Goal: Task Accomplishment & Management: Manage account settings

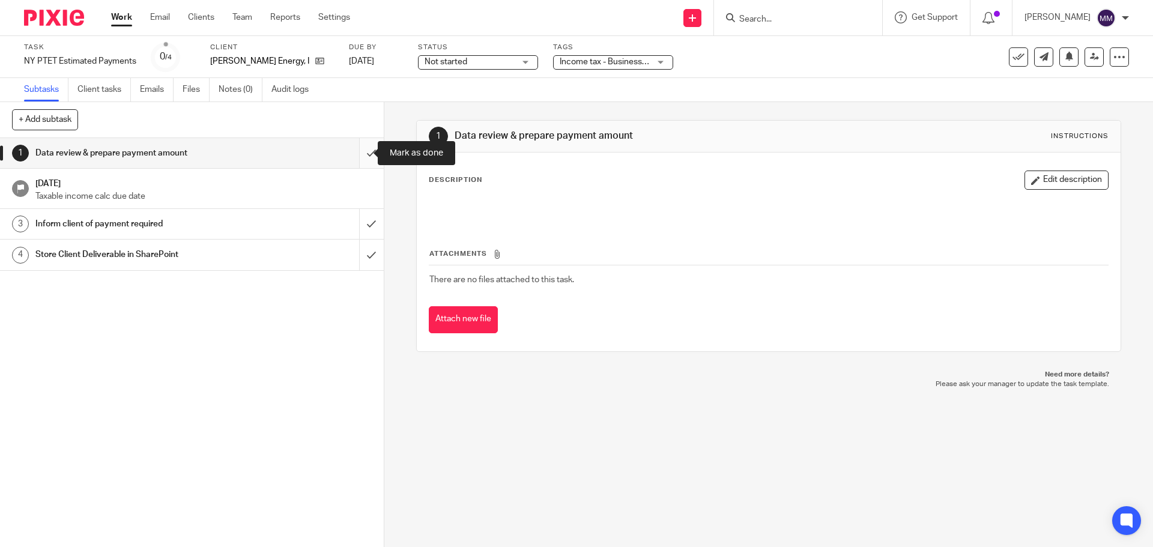
click at [359, 154] on input "submit" at bounding box center [192, 153] width 384 height 30
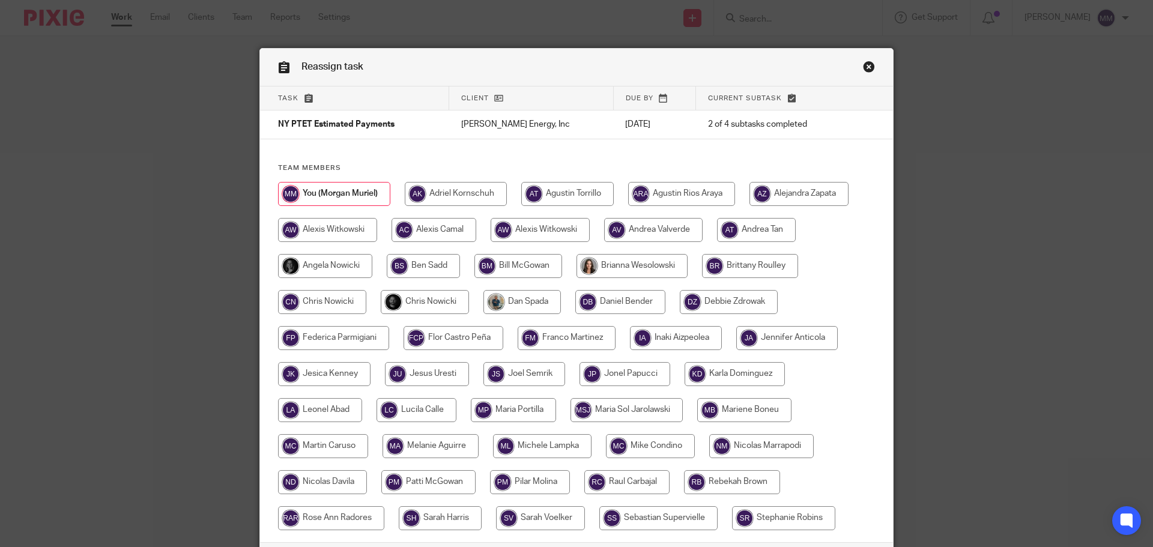
click at [440, 302] on input "radio" at bounding box center [425, 302] width 88 height 24
radio input "true"
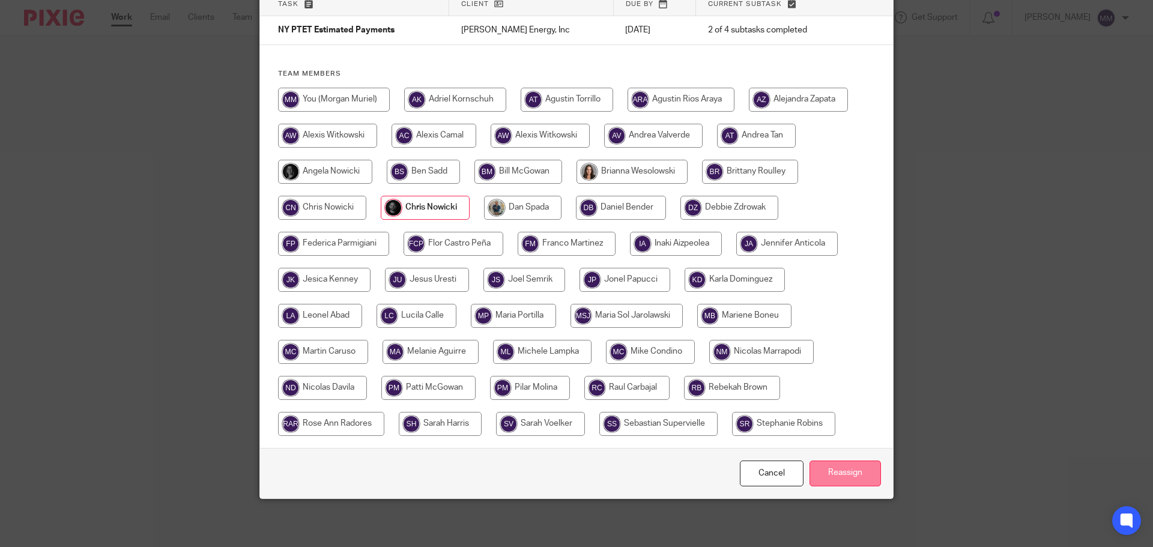
click at [834, 471] on input "Reassign" at bounding box center [845, 474] width 71 height 26
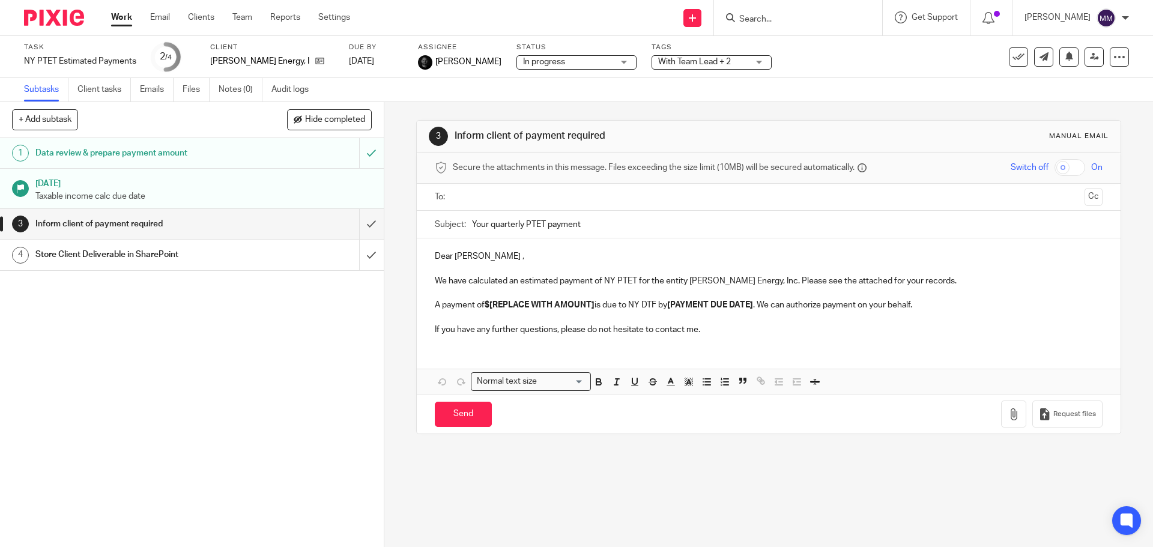
click at [124, 22] on link "Work" at bounding box center [121, 17] width 21 height 12
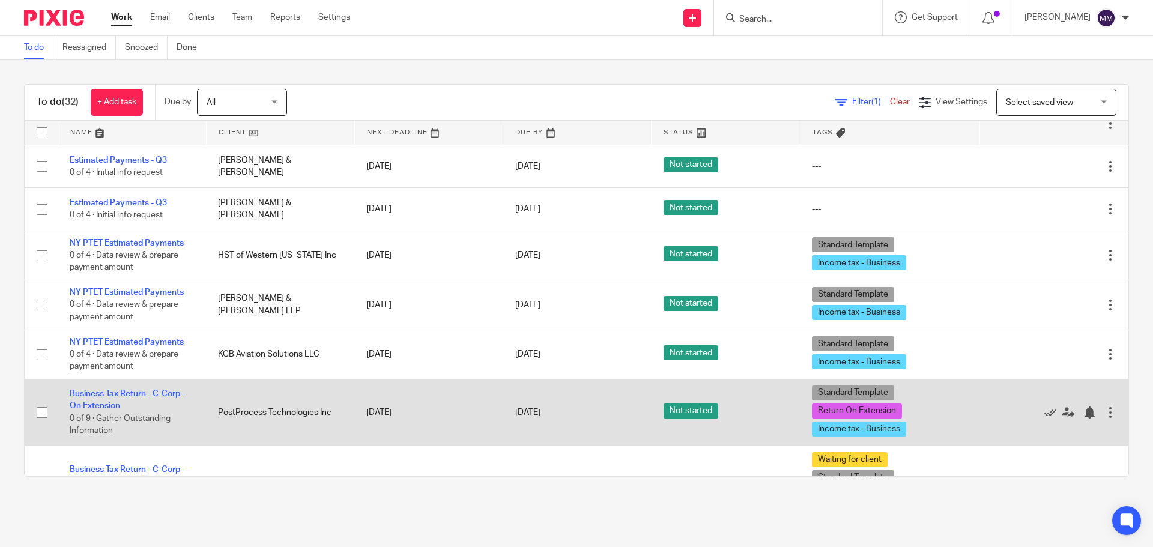
scroll to position [1115, 0]
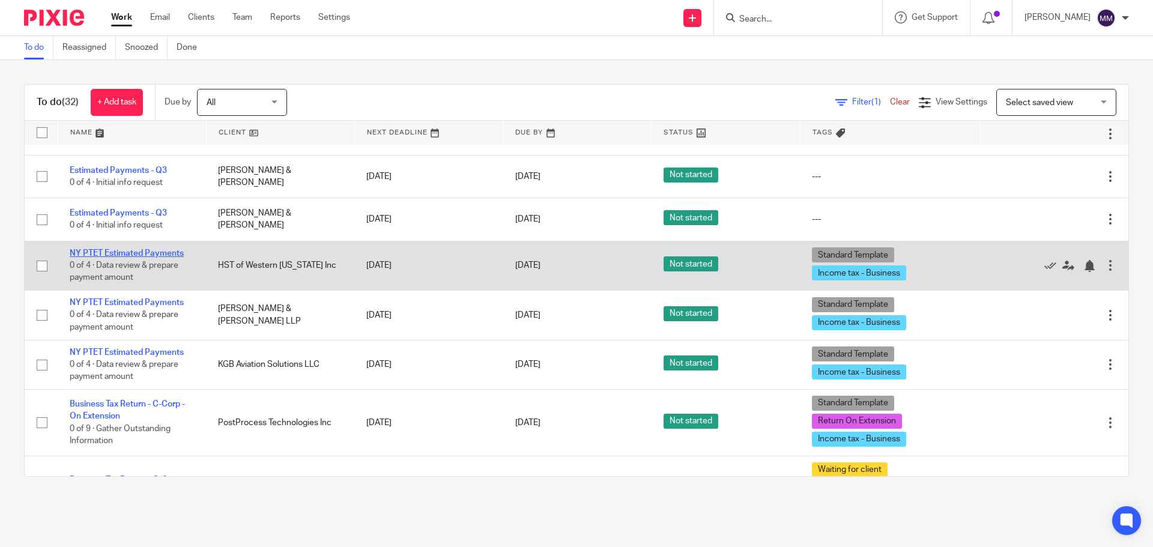
click at [160, 250] on link "NY PTET Estimated Payments" at bounding box center [127, 253] width 114 height 8
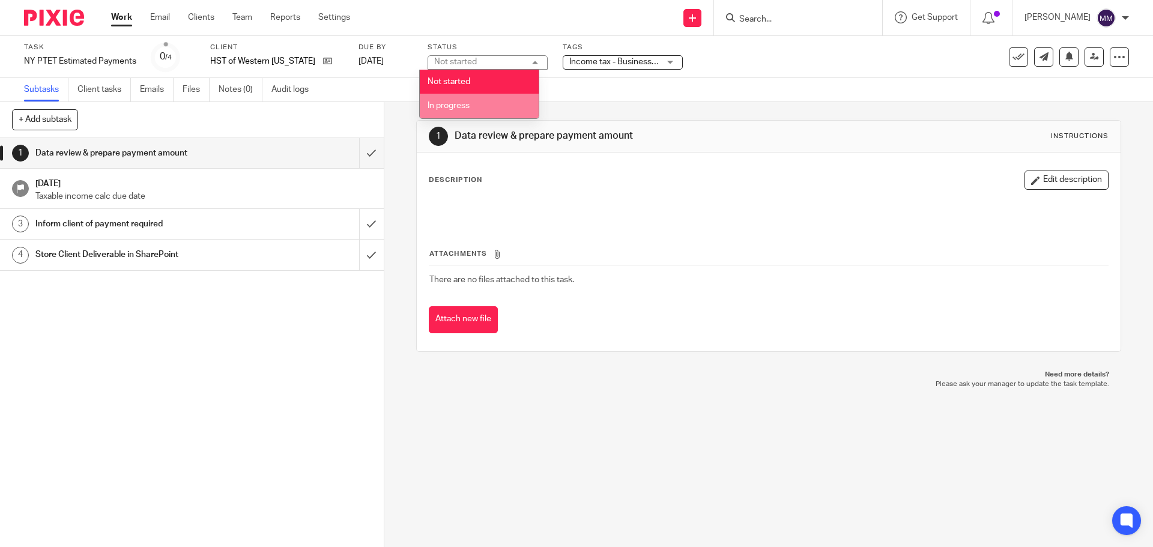
click at [461, 102] on span "In progress" at bounding box center [449, 106] width 42 height 8
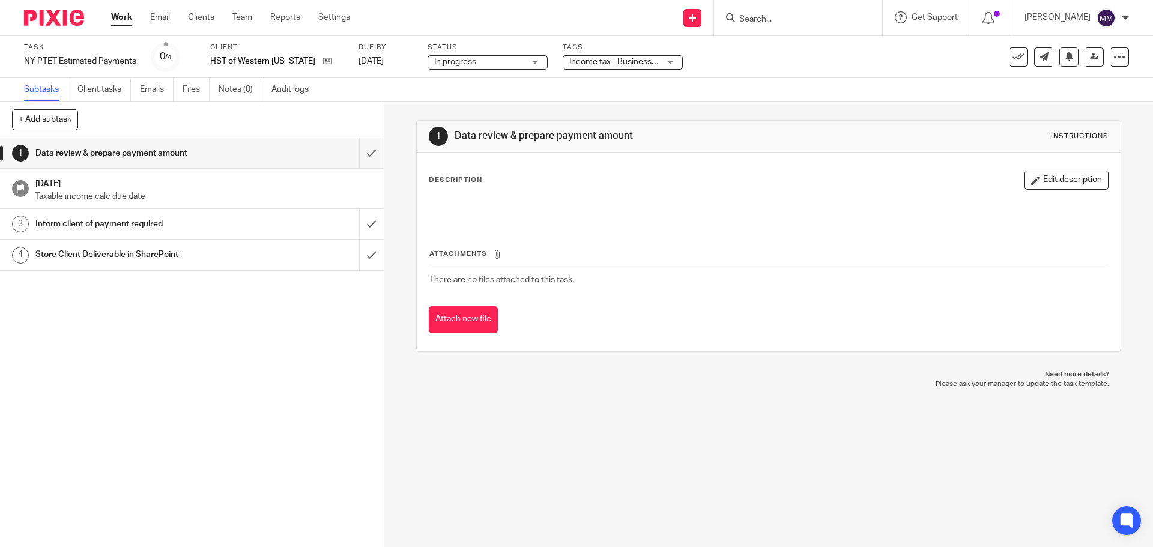
click at [707, 97] on div "Subtasks Client tasks Emails Files Notes (0) Audit logs" at bounding box center [576, 90] width 1153 height 24
click at [628, 57] on span "Income tax - Business + 1" at bounding box center [614, 62] width 90 height 13
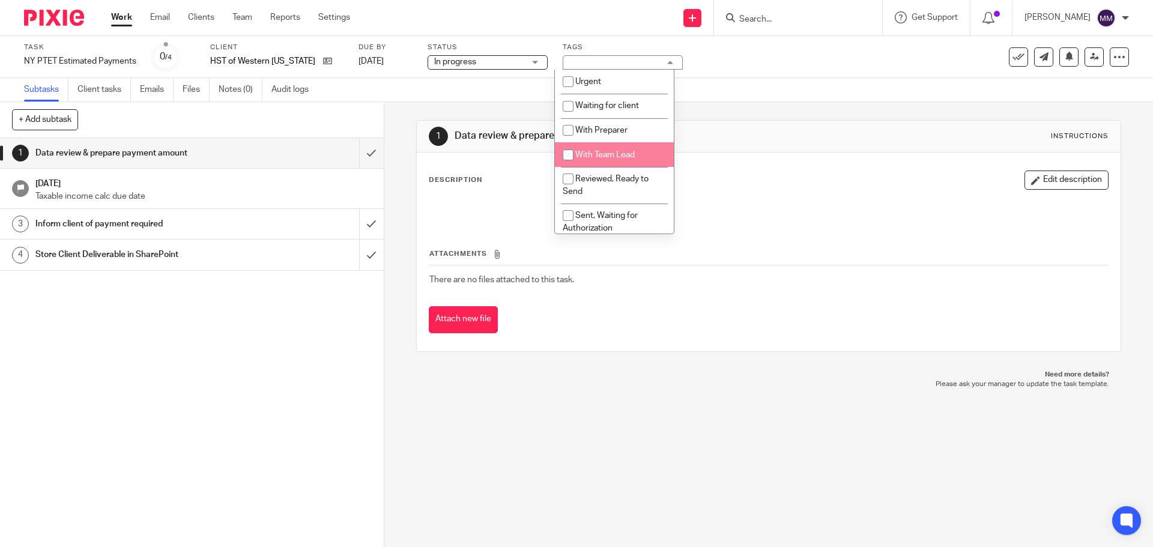
click at [643, 151] on li "With Team Lead" at bounding box center [614, 154] width 119 height 25
checkbox input "true"
click at [826, 93] on div "Subtasks Client tasks Emails Files Notes (0) Audit logs" at bounding box center [576, 90] width 1153 height 24
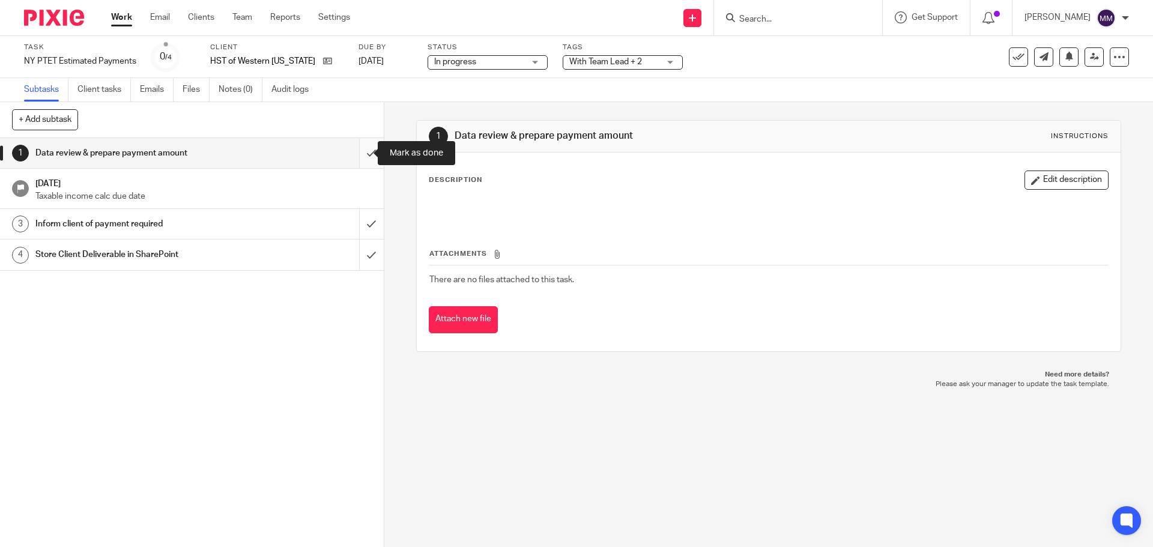
click at [361, 154] on input "submit" at bounding box center [192, 153] width 384 height 30
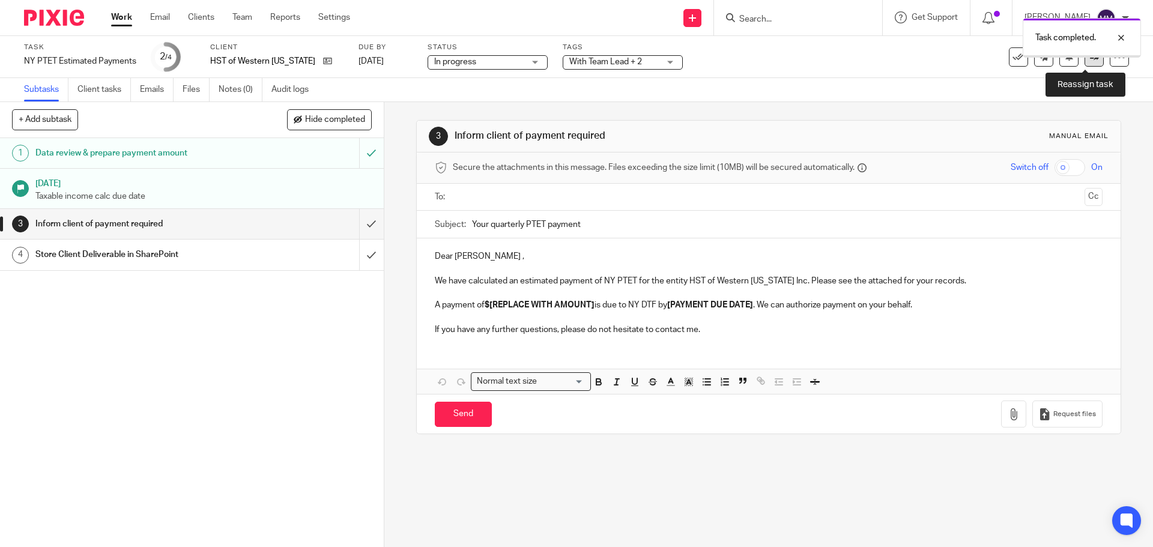
click at [1090, 61] on icon at bounding box center [1094, 56] width 9 height 9
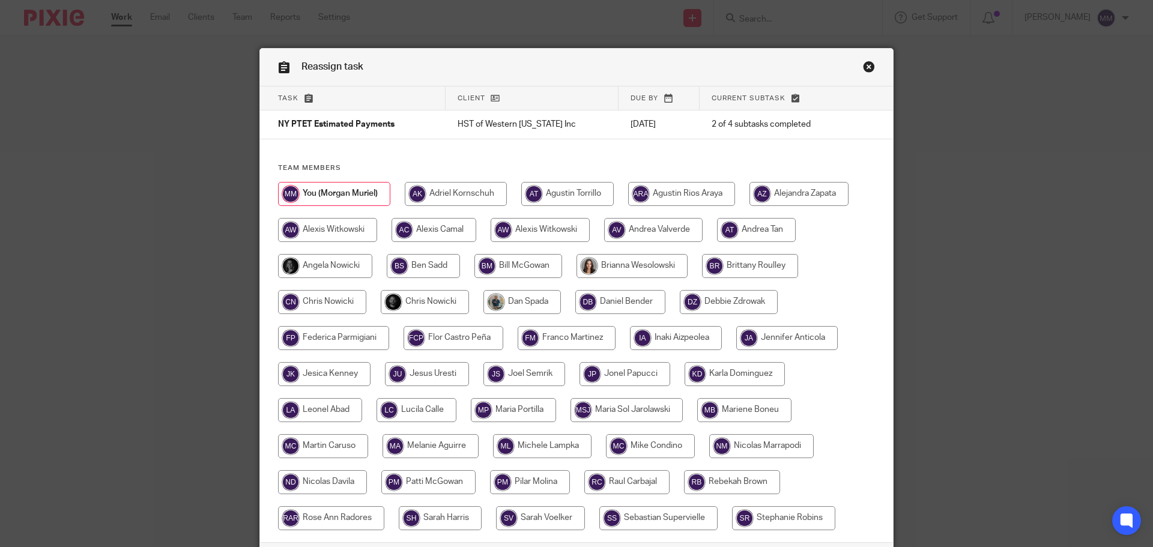
click at [432, 305] on input "radio" at bounding box center [425, 302] width 88 height 24
radio input "true"
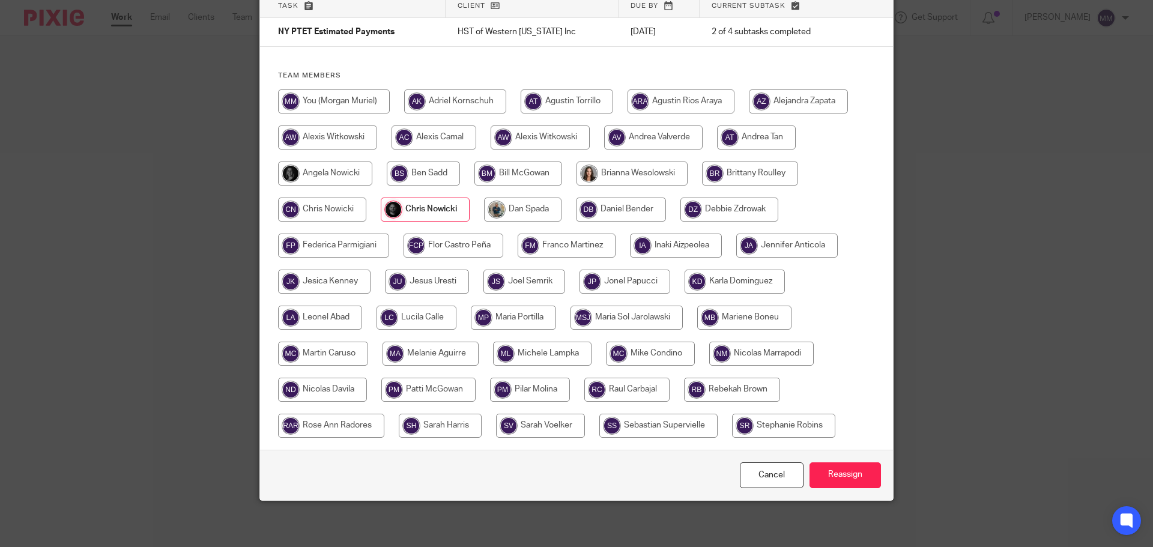
scroll to position [94, 0]
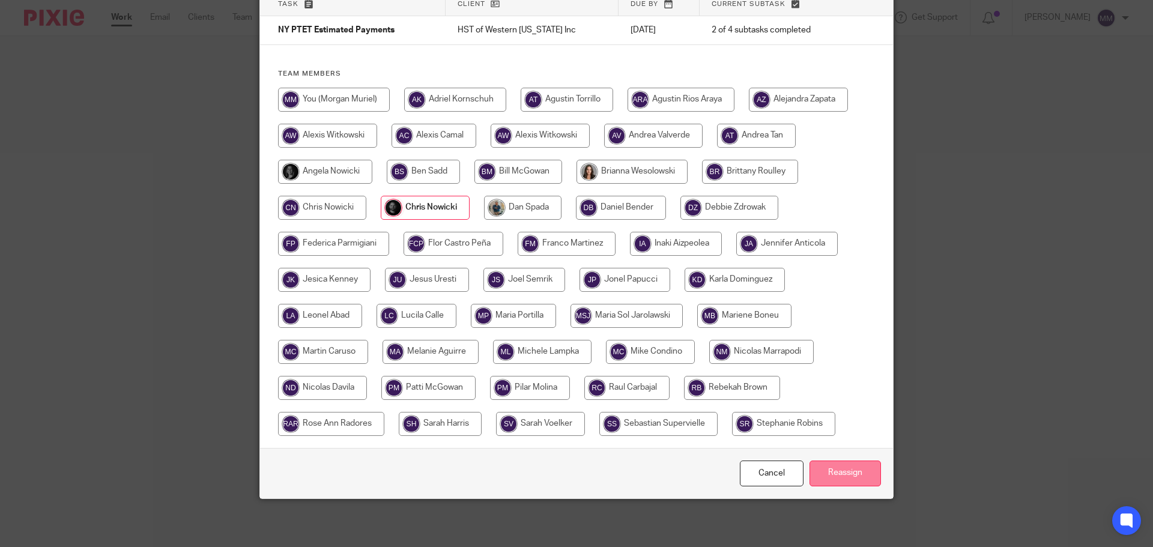
click at [855, 461] on input "Reassign" at bounding box center [845, 474] width 71 height 26
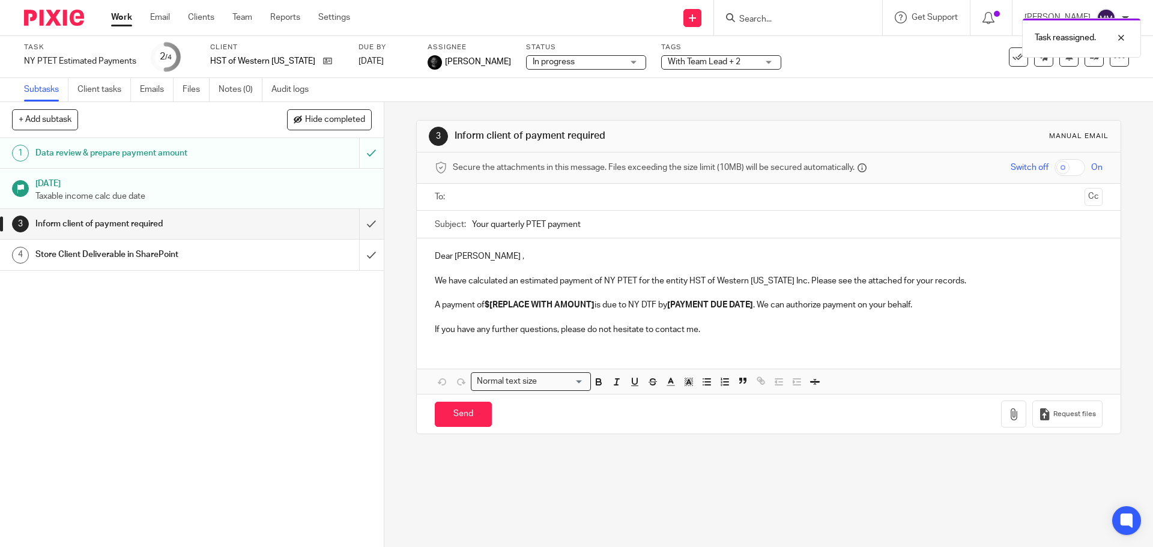
click at [118, 22] on link "Work" at bounding box center [121, 17] width 21 height 12
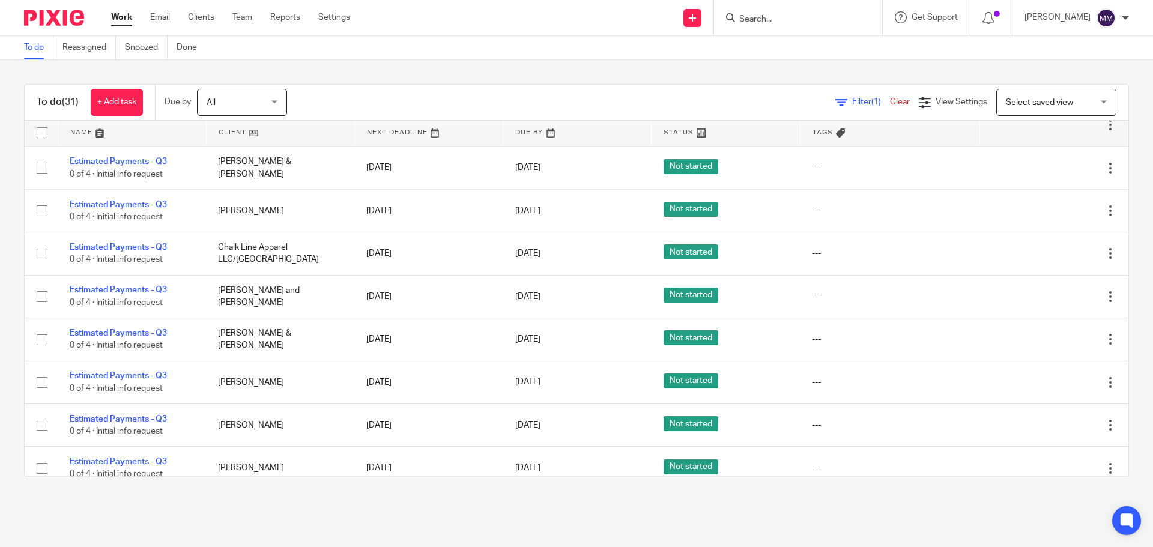
scroll to position [961, 0]
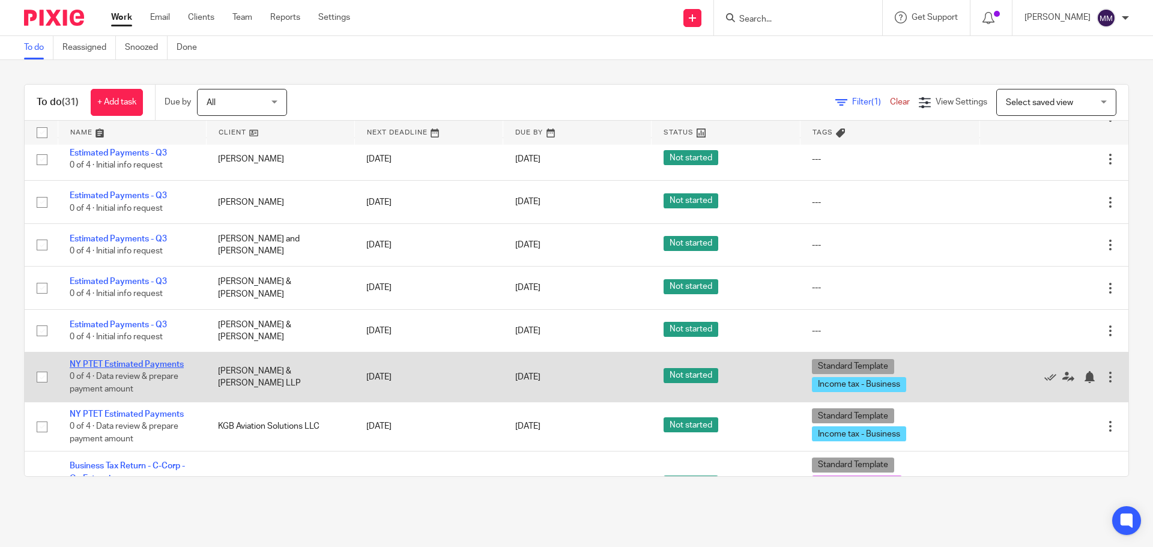
click at [163, 363] on link "NY PTET Estimated Payments" at bounding box center [127, 364] width 114 height 8
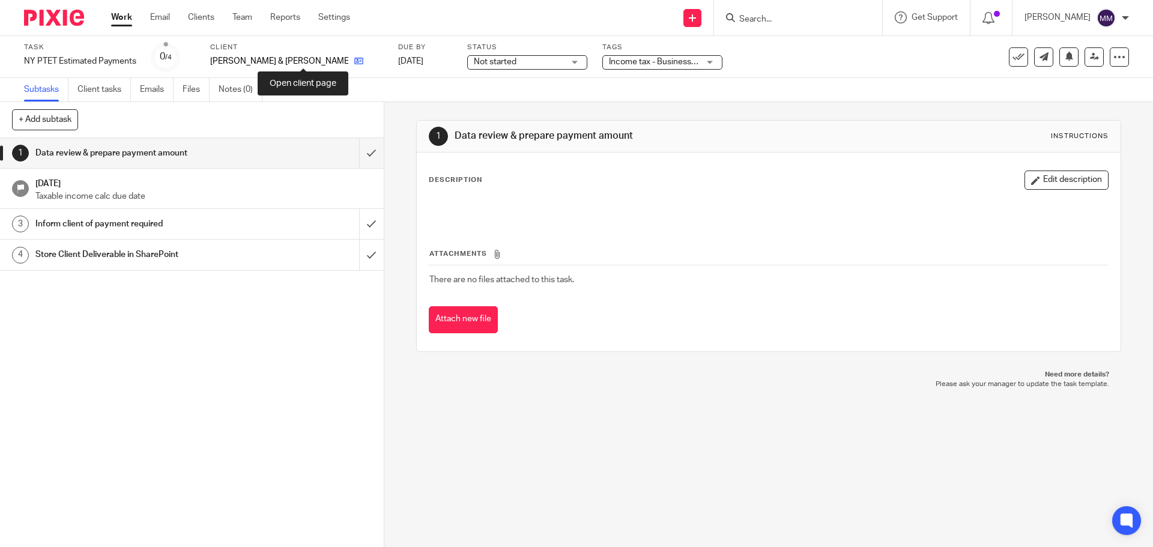
click at [354, 61] on icon at bounding box center [358, 60] width 9 height 9
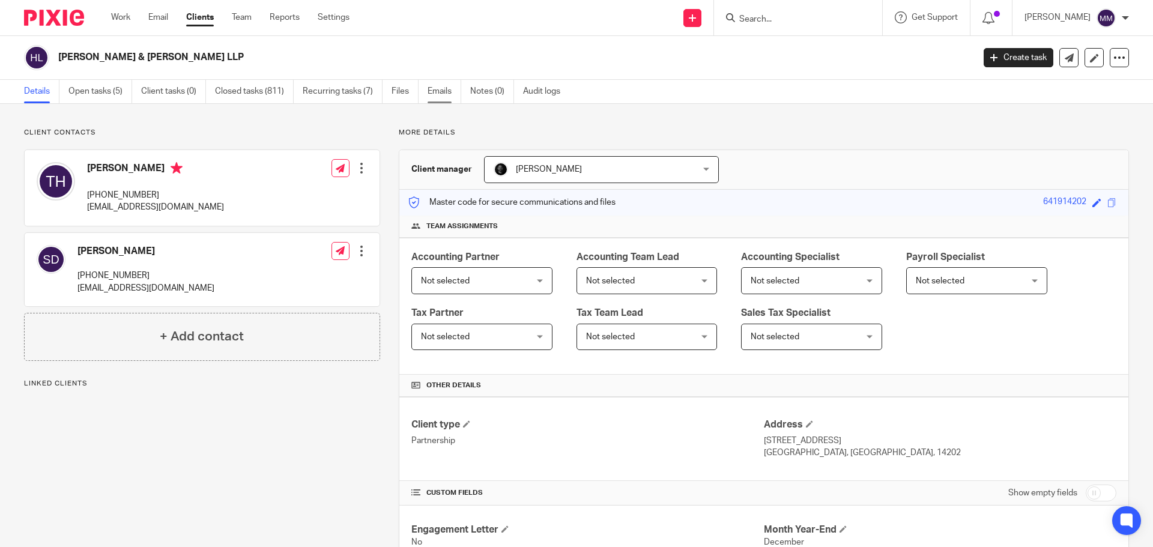
click at [461, 88] on link "Emails" at bounding box center [445, 91] width 34 height 23
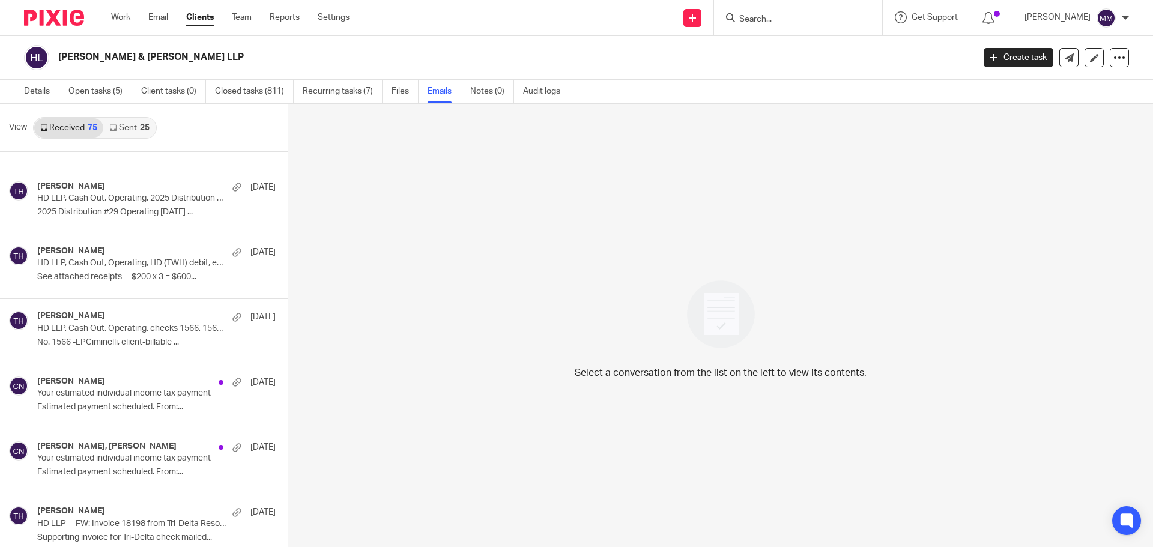
scroll to position [3183, 0]
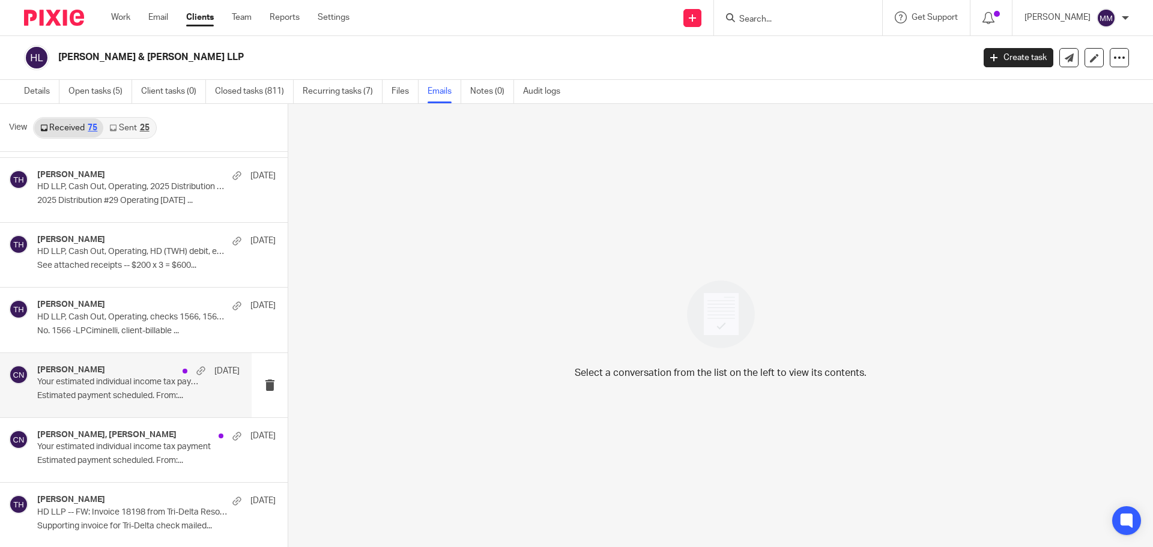
click at [149, 365] on div "[PERSON_NAME] [DATE]" at bounding box center [138, 371] width 202 height 12
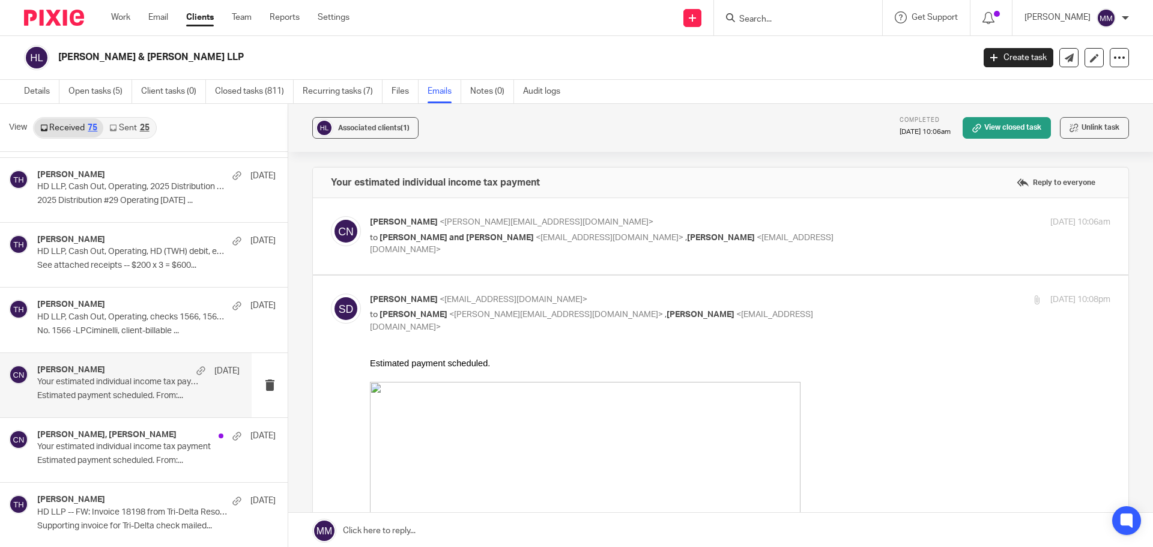
scroll to position [0, 0]
click at [837, 247] on div "[PERSON_NAME] <[PERSON_NAME][EMAIL_ADDRESS][DOMAIN_NAME]> to [PERSON_NAME] and …" at bounding box center [721, 236] width 780 height 40
click at [809, 234] on p "to [PERSON_NAME] and [PERSON_NAME] <[EMAIL_ADDRESS][DOMAIN_NAME]> , [PERSON_NAM…" at bounding box center [617, 244] width 494 height 25
checkbox input "true"
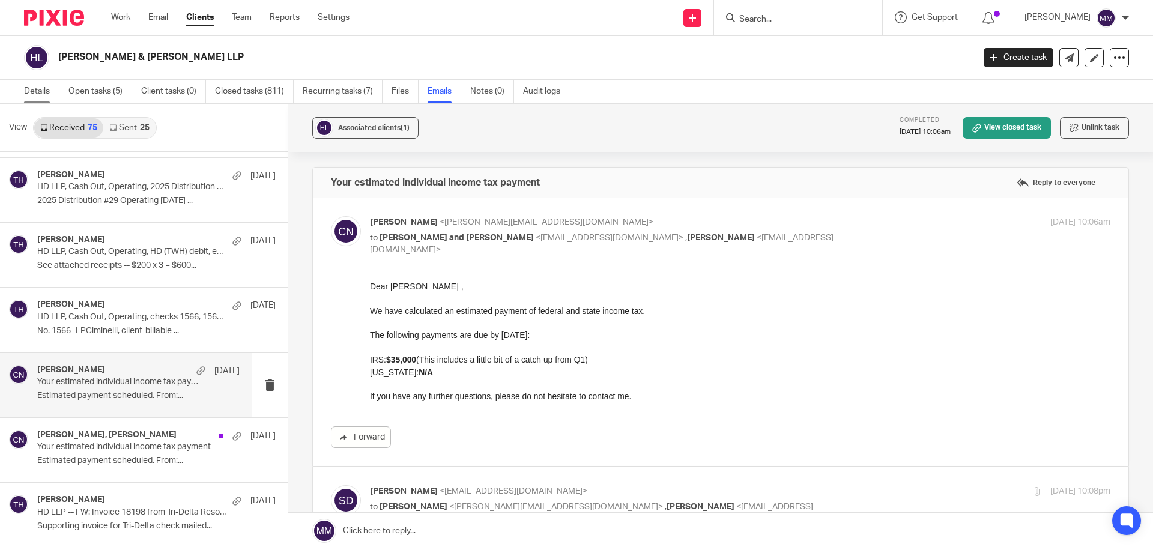
click at [30, 89] on link "Details" at bounding box center [41, 91] width 35 height 23
click at [82, 91] on link "Open tasks (5)" at bounding box center [100, 91] width 64 height 23
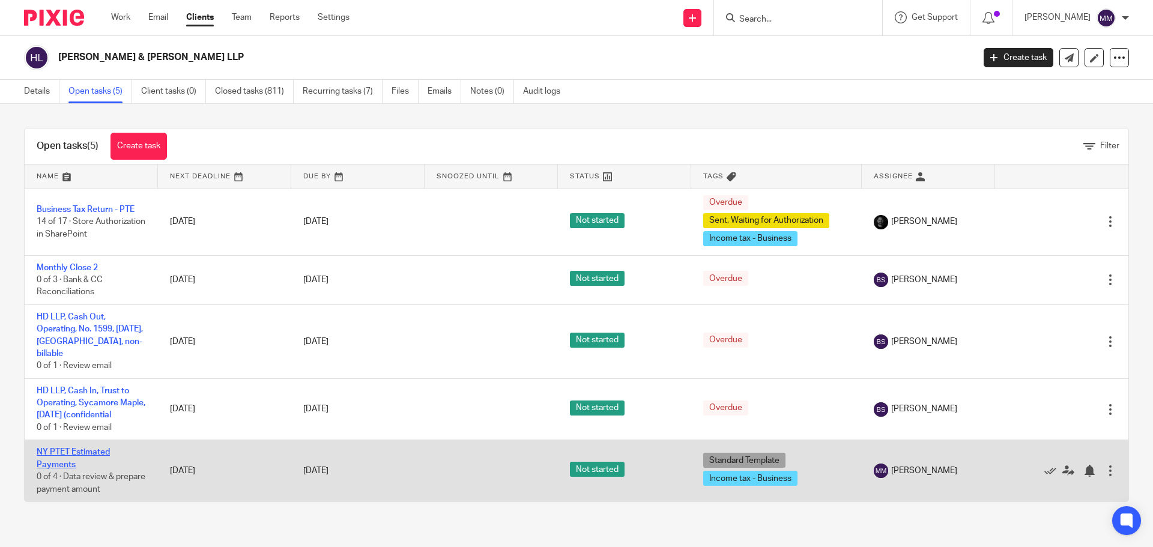
click at [89, 467] on link "NY PTET Estimated Payments" at bounding box center [73, 458] width 73 height 20
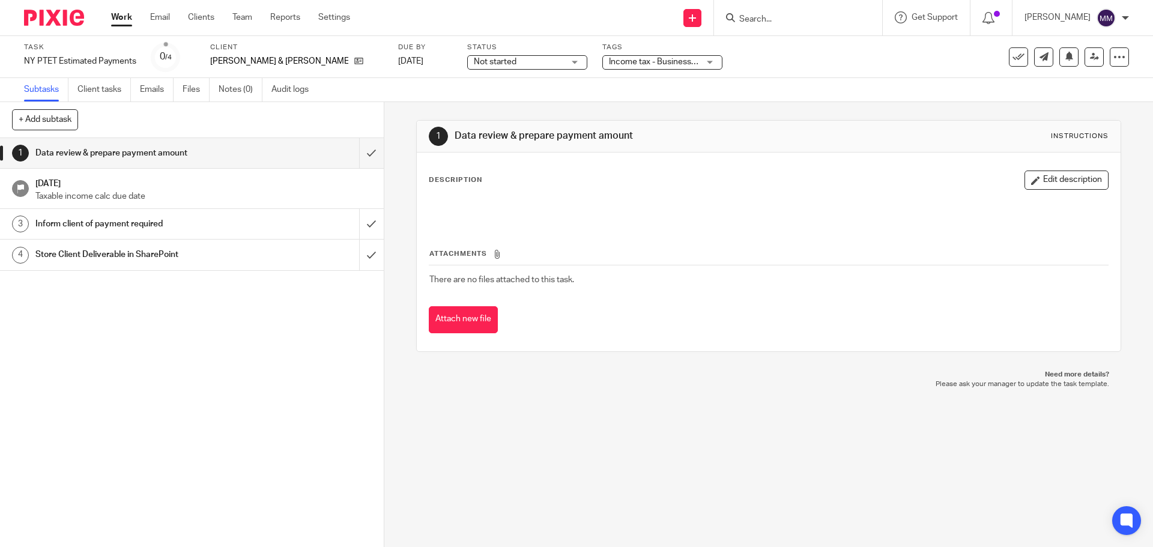
click at [474, 61] on span "Not started" at bounding box center [495, 62] width 43 height 8
click at [456, 101] on li "In progress" at bounding box center [474, 106] width 119 height 25
click at [362, 152] on input "submit" at bounding box center [192, 153] width 384 height 30
click at [642, 59] on span "Income tax - Business + 1" at bounding box center [656, 62] width 95 height 8
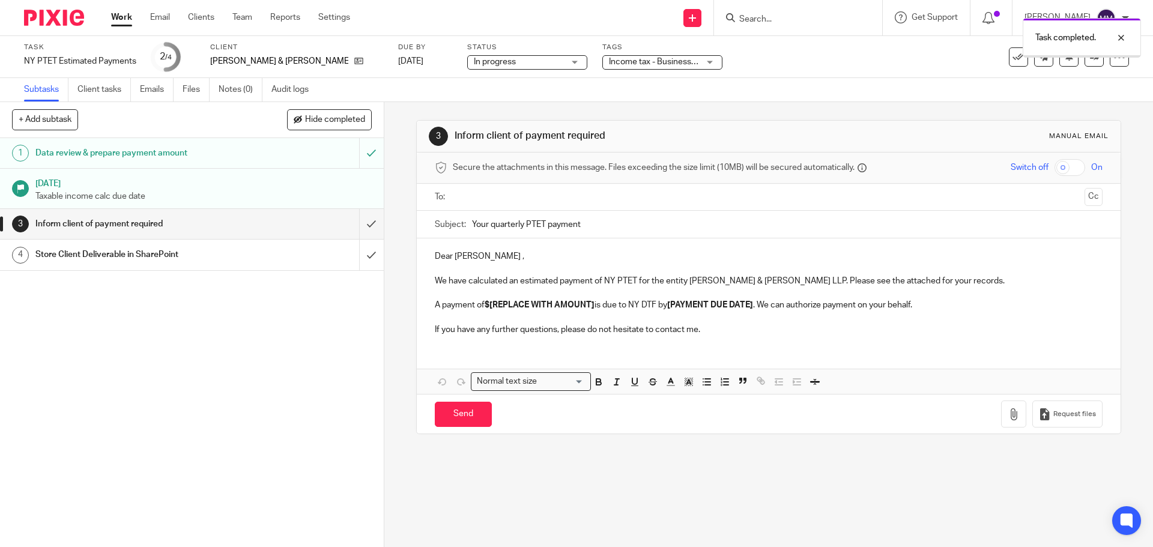
click at [648, 49] on div "Task completed." at bounding box center [859, 35] width 565 height 46
click at [648, 61] on div "Income tax - Business + 1" at bounding box center [662, 62] width 120 height 14
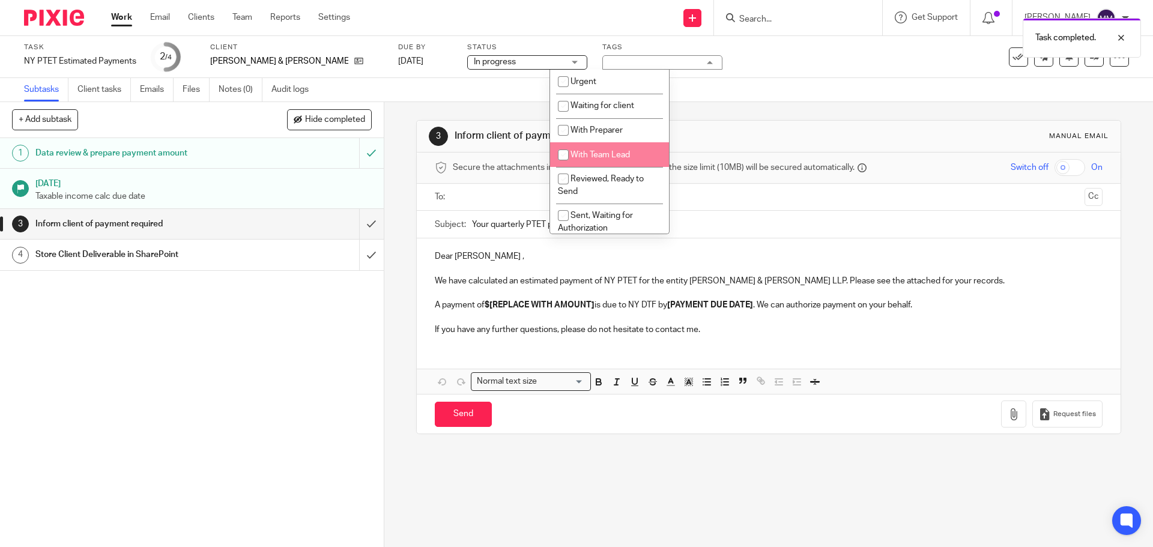
click at [631, 150] on li "With Team Lead" at bounding box center [609, 154] width 119 height 25
checkbox input "true"
click at [792, 65] on div "Task NY PTET Estimated Payments Save NY PTET Estimated Payments 2 /4 Client Hoo…" at bounding box center [484, 57] width 921 height 29
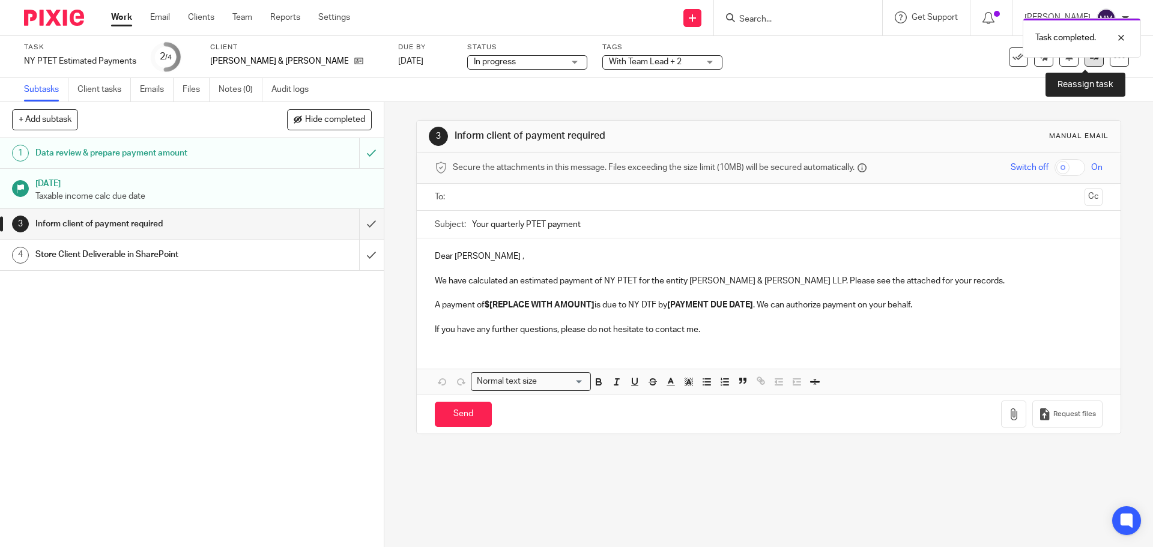
click at [1092, 58] on link at bounding box center [1094, 56] width 19 height 19
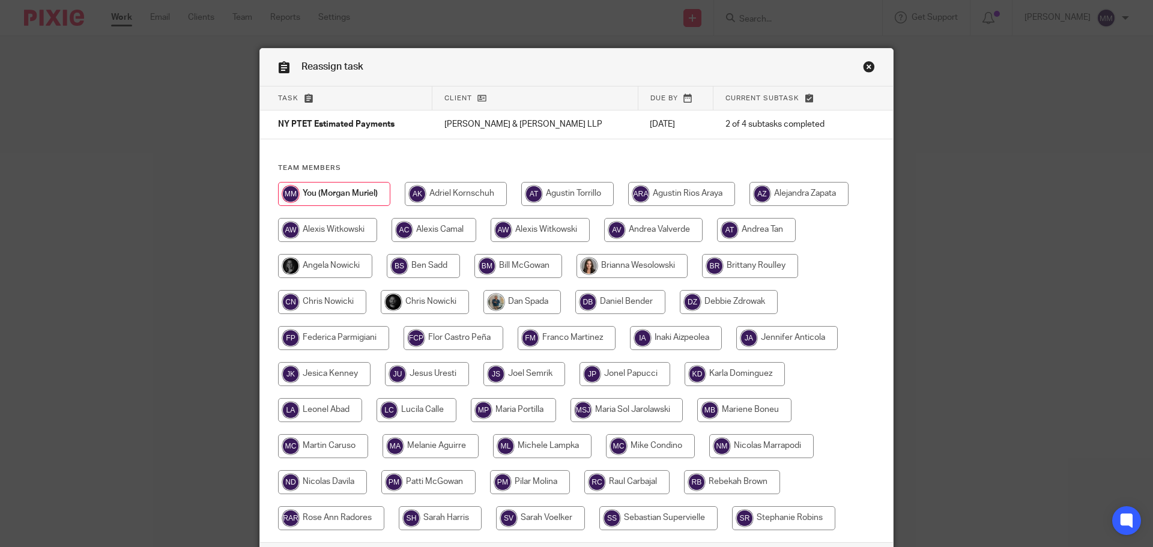
click at [430, 305] on input "radio" at bounding box center [425, 302] width 88 height 24
radio input "true"
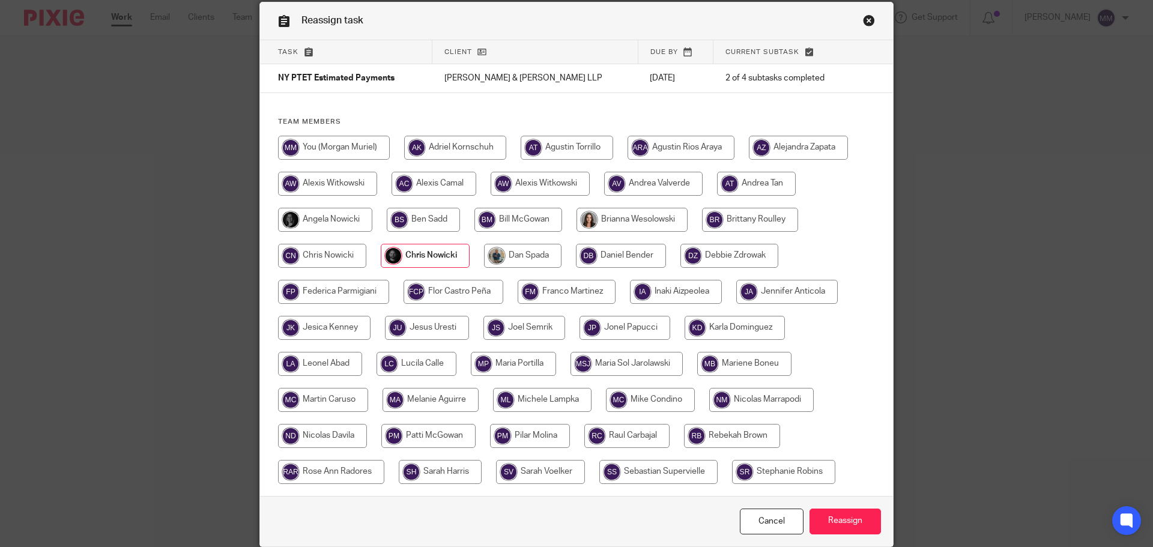
scroll to position [94, 0]
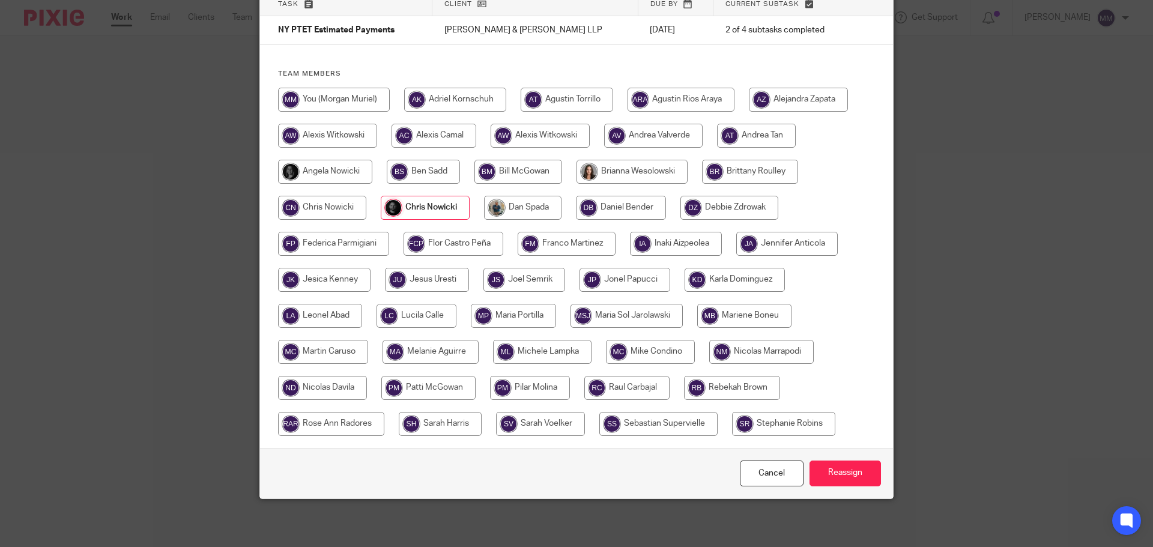
click at [820, 466] on input "Reassign" at bounding box center [845, 474] width 71 height 26
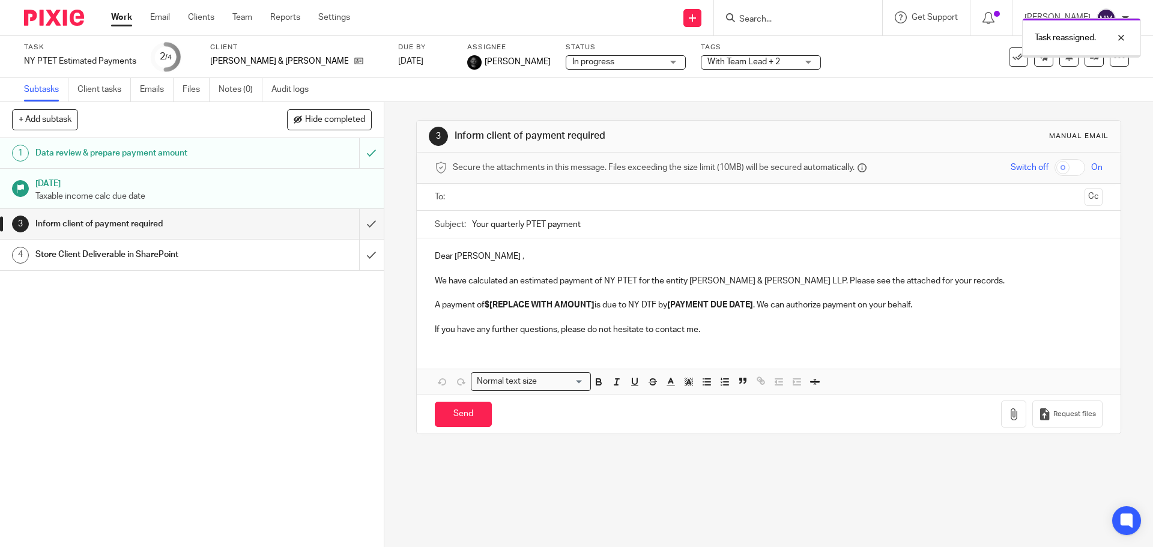
click at [124, 14] on link "Work" at bounding box center [121, 17] width 21 height 12
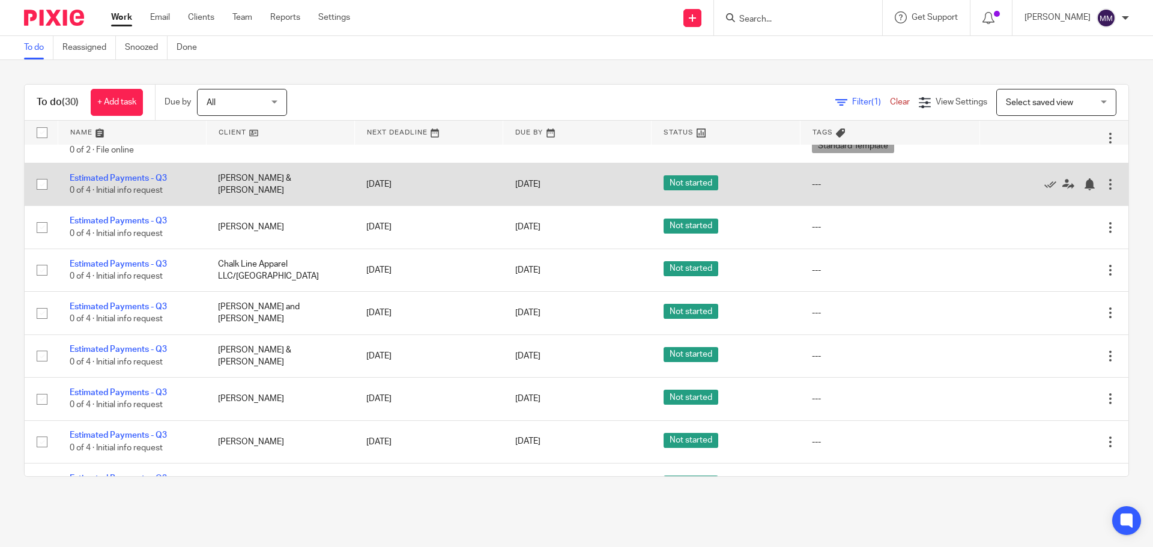
scroll to position [416, 0]
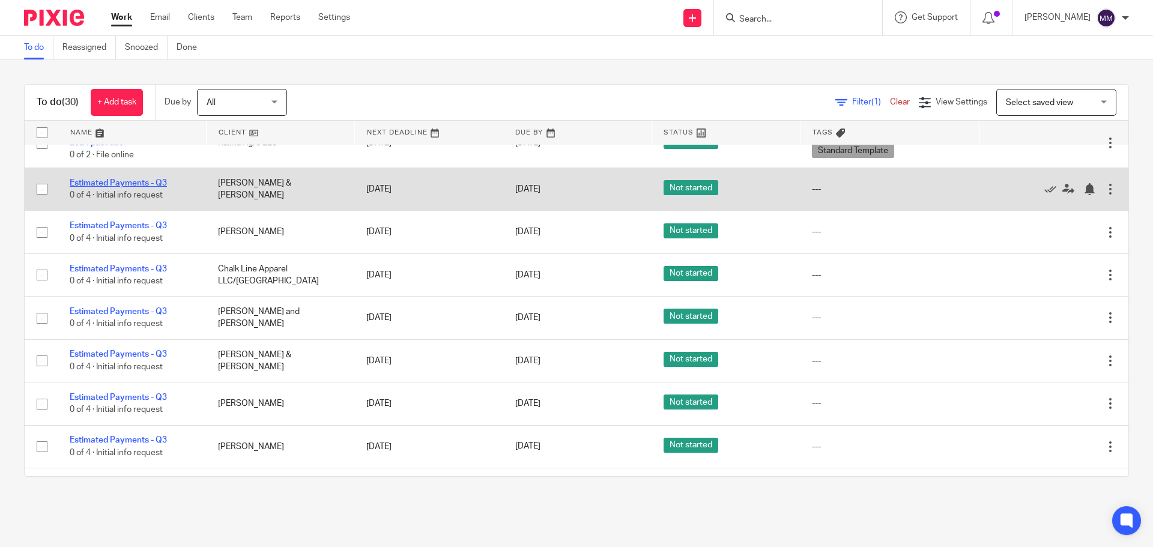
click at [141, 181] on link "Estimated Payments - Q3" at bounding box center [118, 183] width 97 height 8
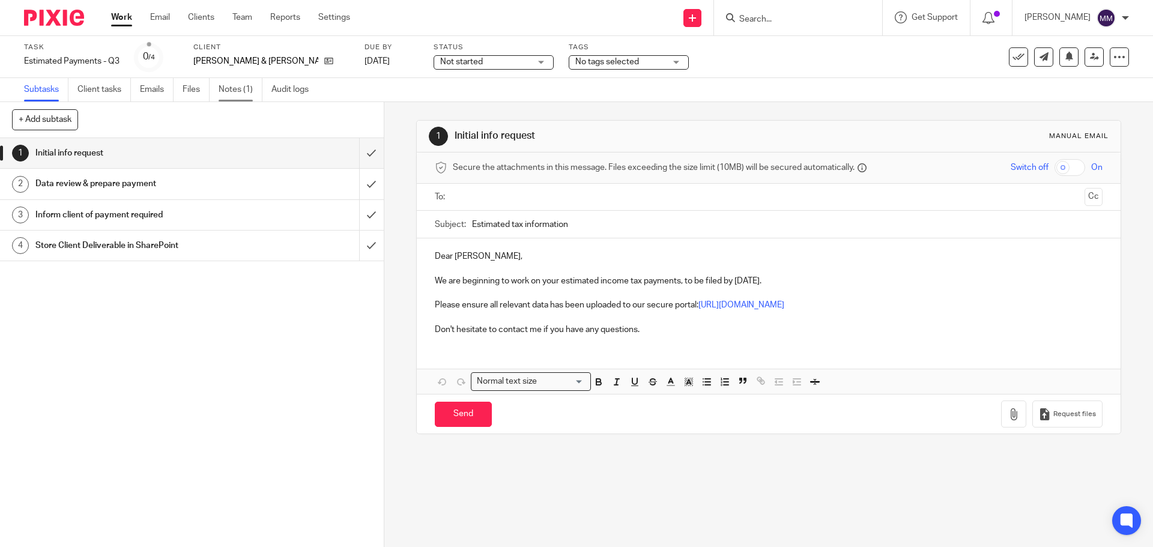
click at [244, 89] on link "Notes (1)" at bounding box center [241, 89] width 44 height 23
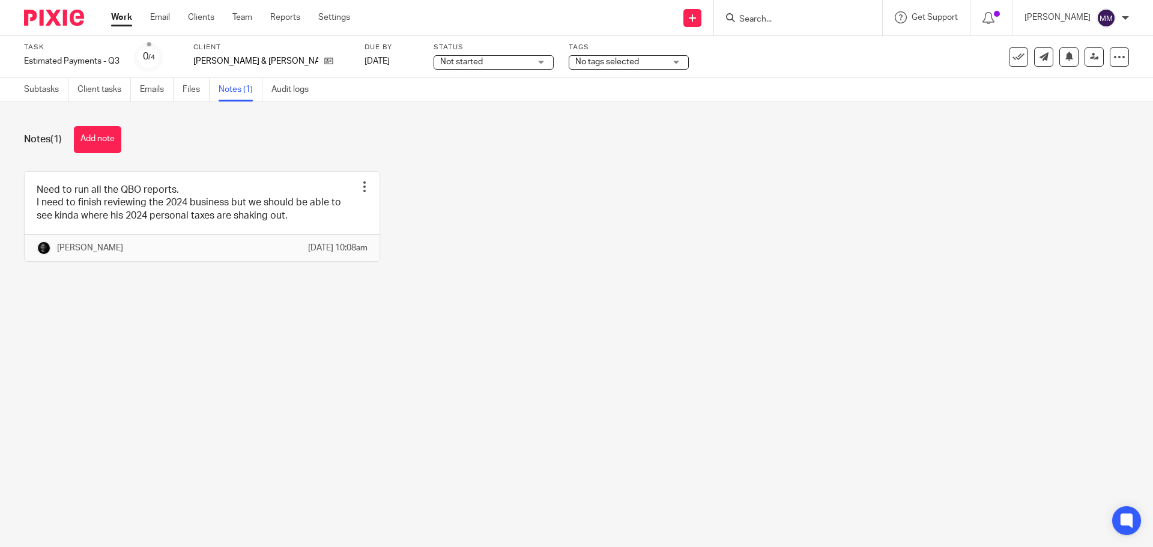
click at [119, 19] on link "Work" at bounding box center [121, 17] width 21 height 12
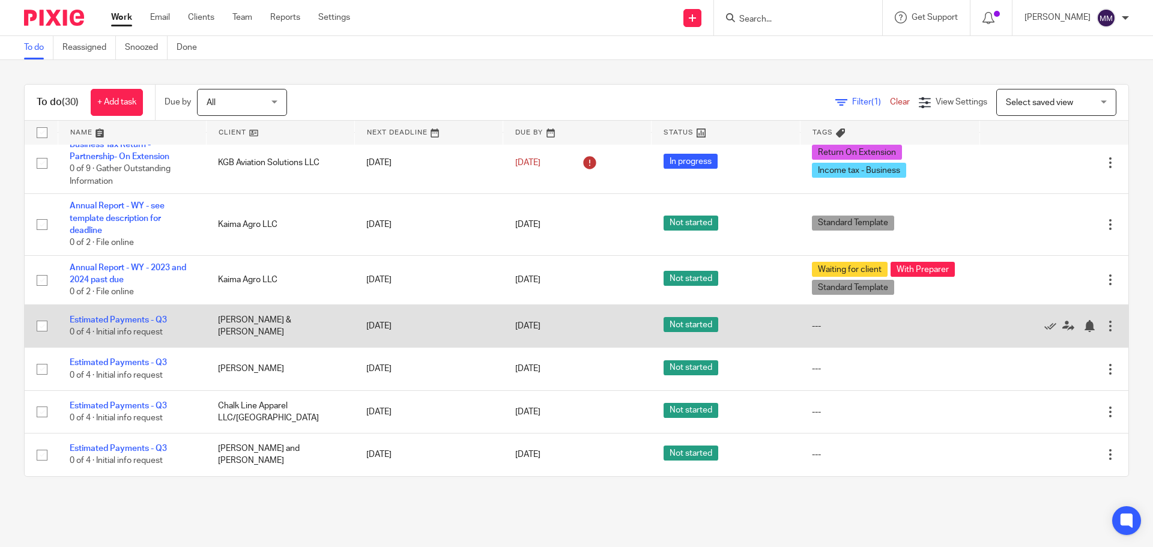
scroll to position [300, 0]
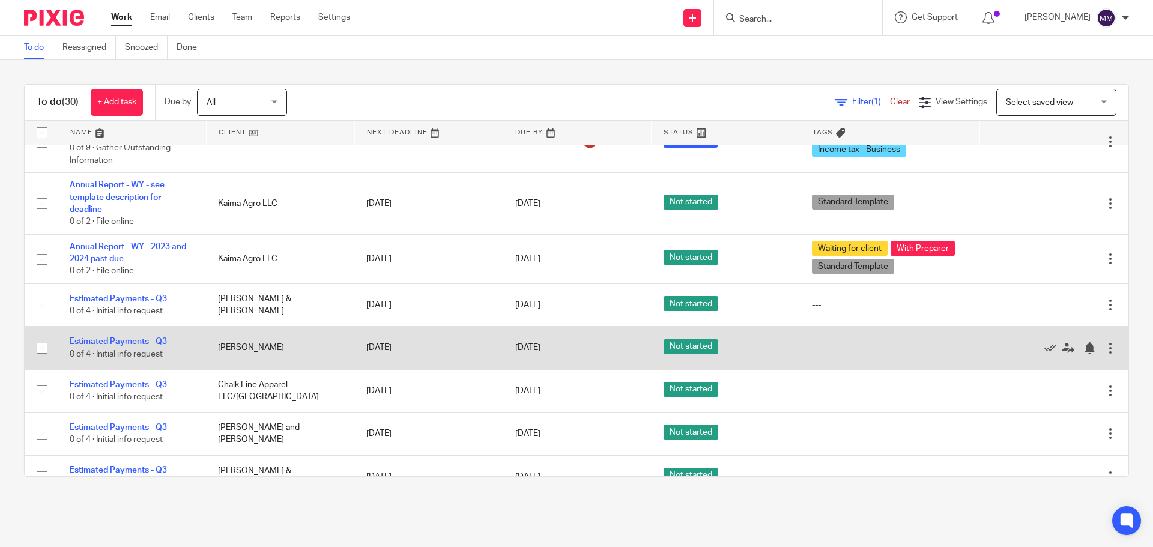
click at [119, 345] on link "Estimated Payments - Q3" at bounding box center [118, 342] width 97 height 8
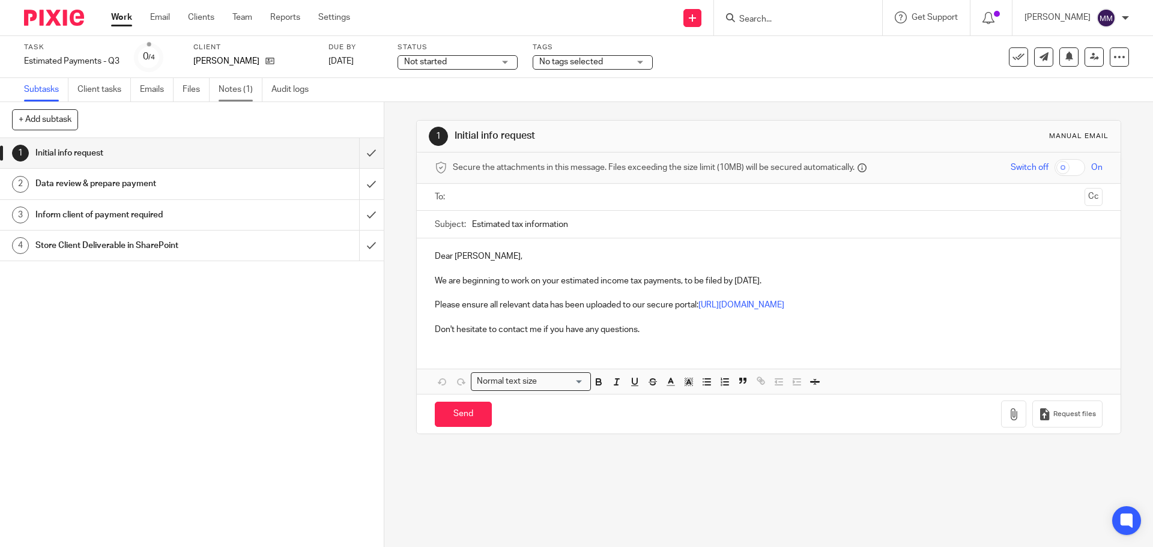
click at [237, 88] on link "Notes (1)" at bounding box center [241, 89] width 44 height 23
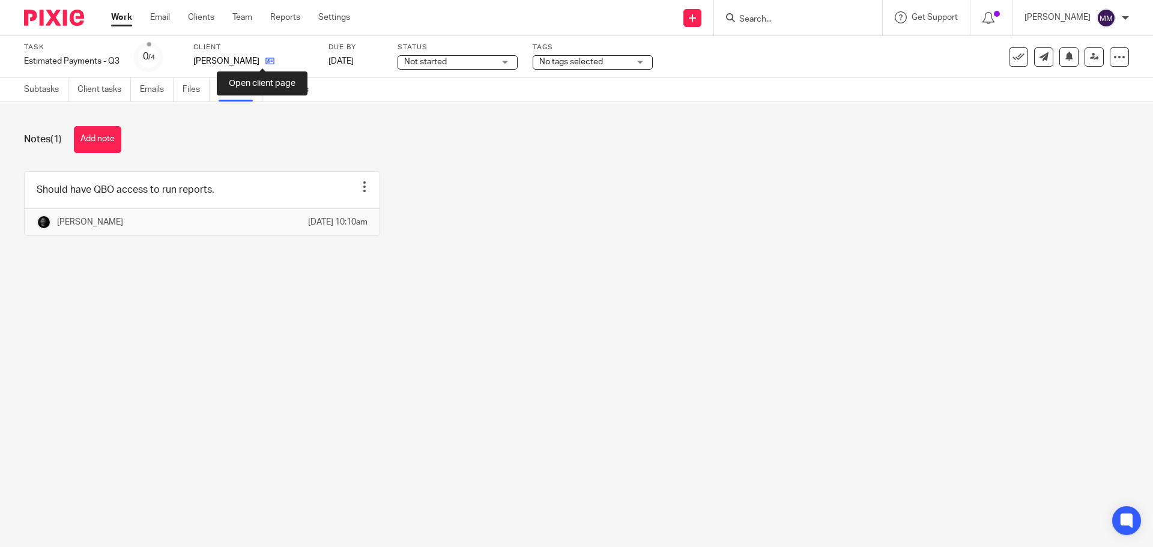
click at [265, 61] on icon at bounding box center [269, 60] width 9 height 9
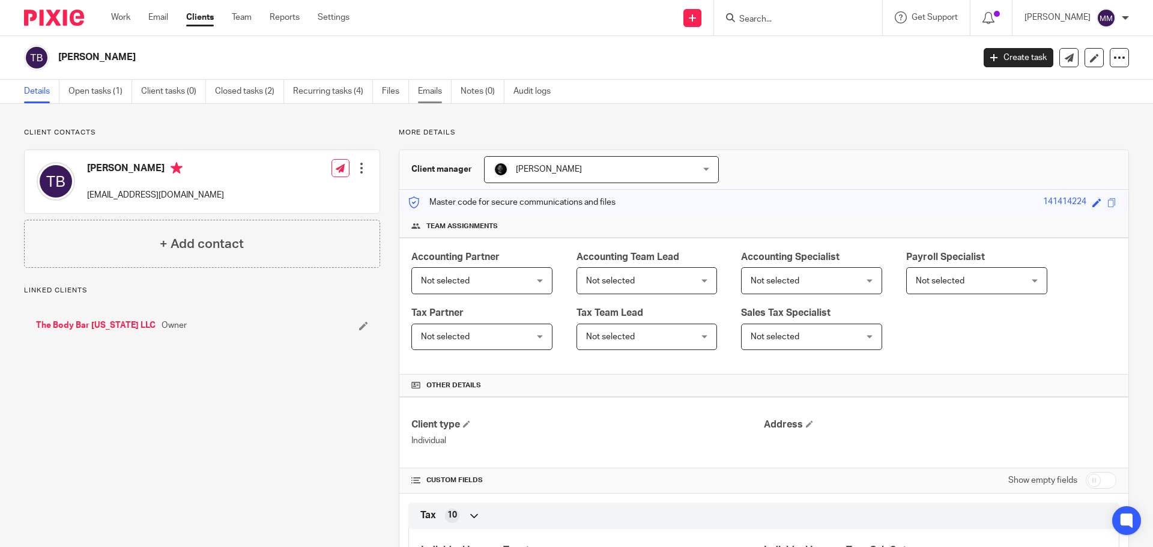
click at [432, 91] on link "Emails" at bounding box center [435, 91] width 34 height 23
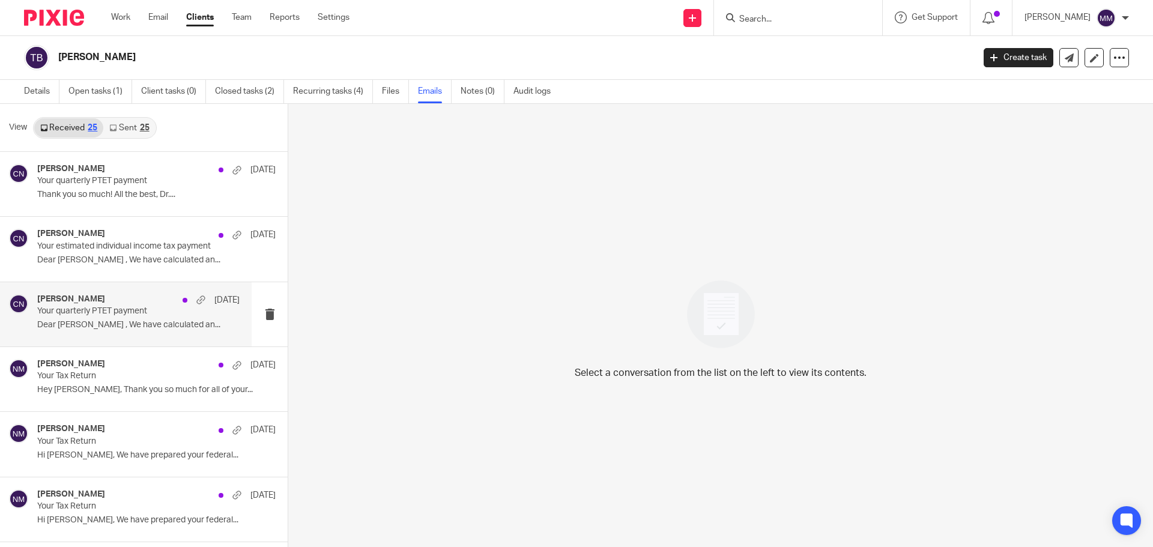
click at [147, 310] on p "Your quarterly PTET payment" at bounding box center [118, 311] width 162 height 10
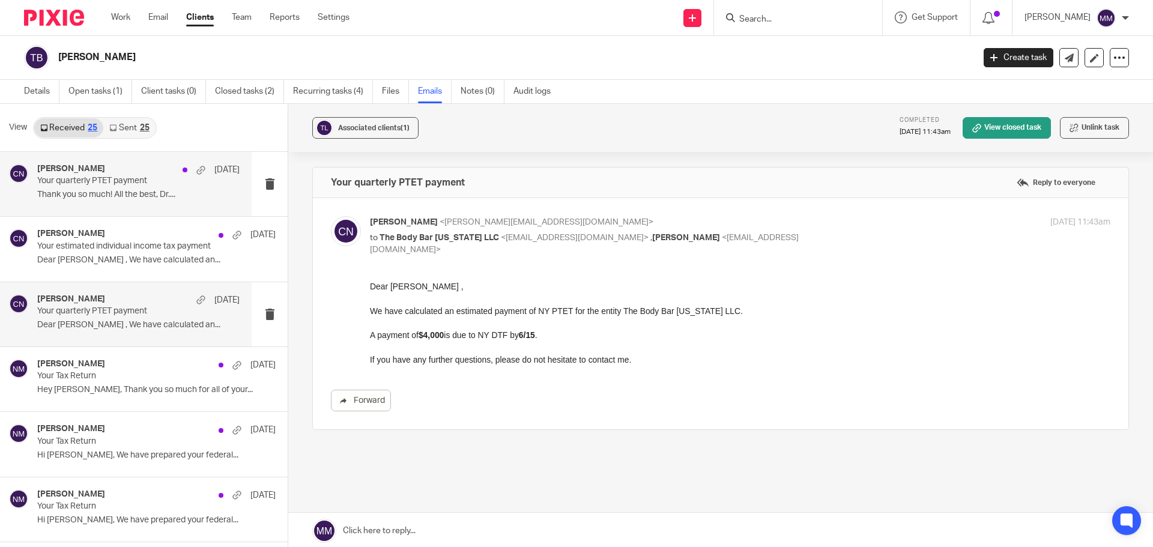
click at [153, 182] on p "Your quarterly PTET payment" at bounding box center [118, 181] width 162 height 10
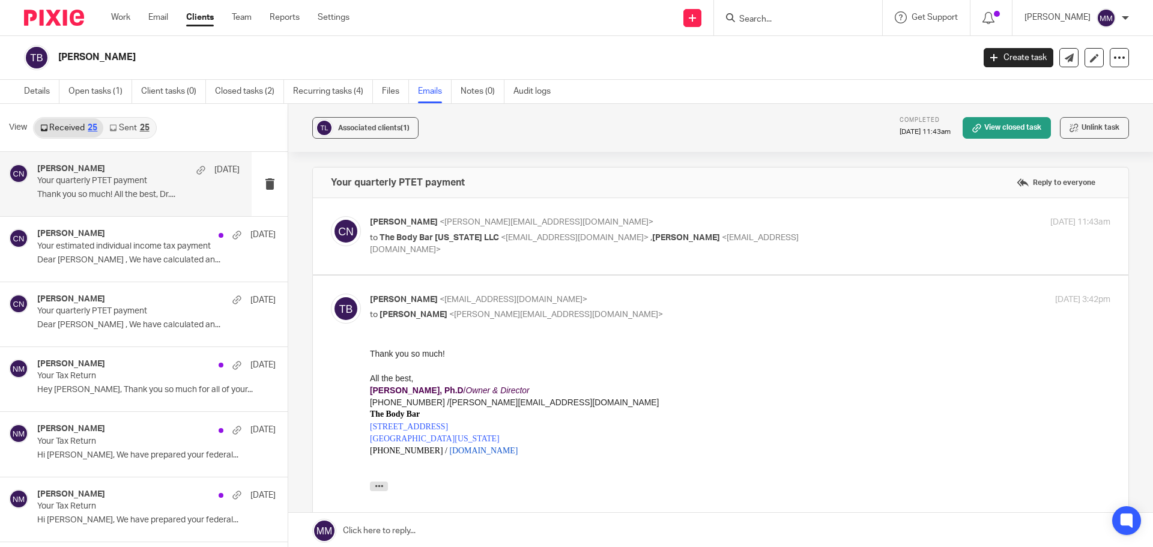
click at [876, 237] on div "Chris Nowicki <chris@getexact.com> to The Body Bar New York LLC <thebodybarbuff…" at bounding box center [740, 236] width 741 height 40
checkbox input "true"
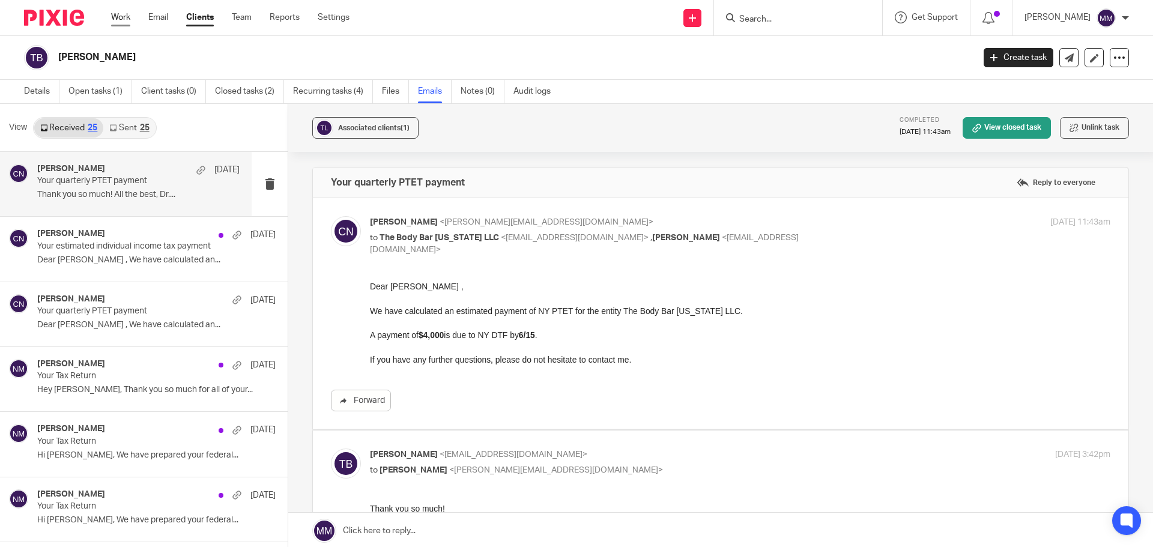
click at [121, 19] on link "Work" at bounding box center [120, 17] width 19 height 12
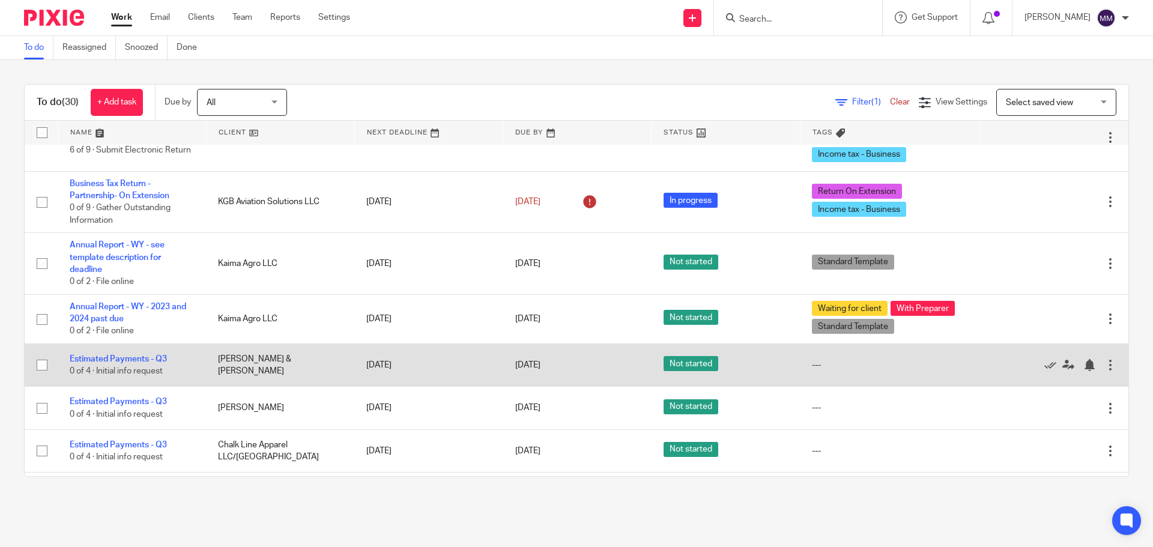
scroll to position [360, 0]
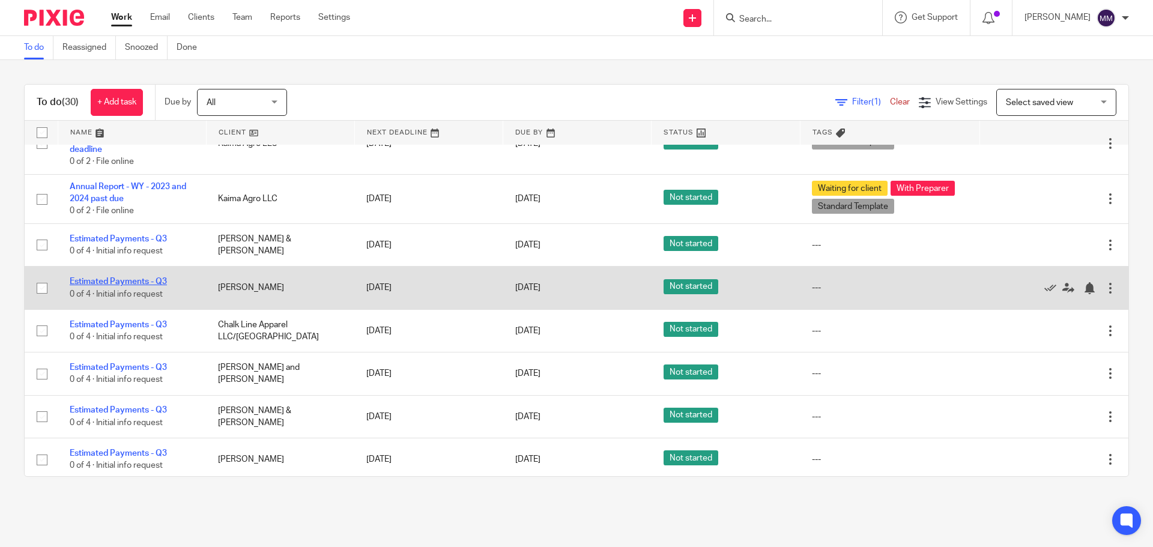
click at [157, 280] on link "Estimated Payments - Q3" at bounding box center [118, 281] width 97 height 8
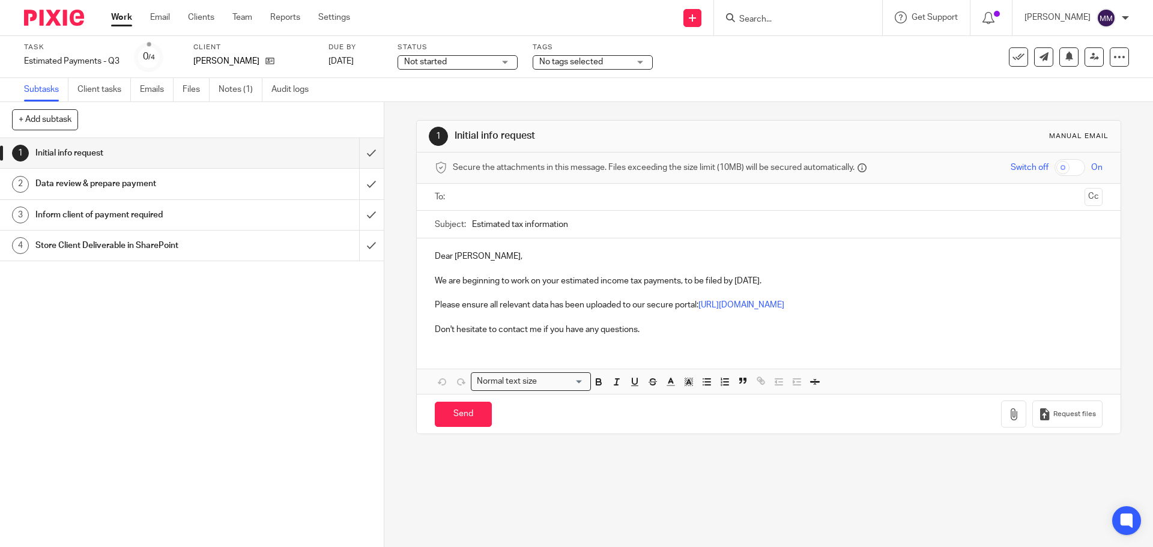
click at [505, 68] on div "Not started Not started" at bounding box center [458, 62] width 120 height 14
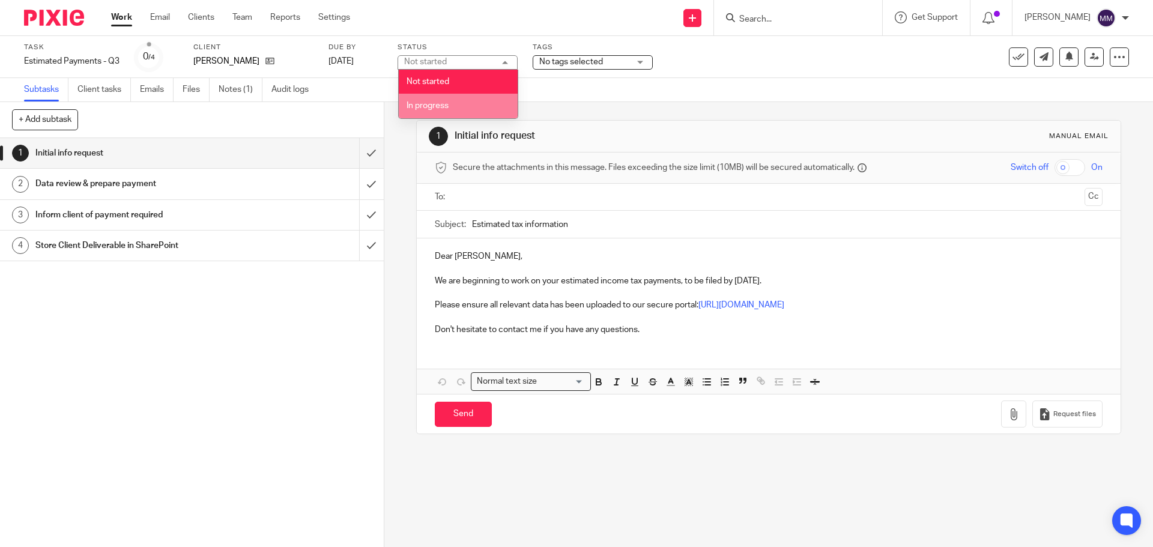
click at [479, 103] on li "In progress" at bounding box center [458, 106] width 119 height 25
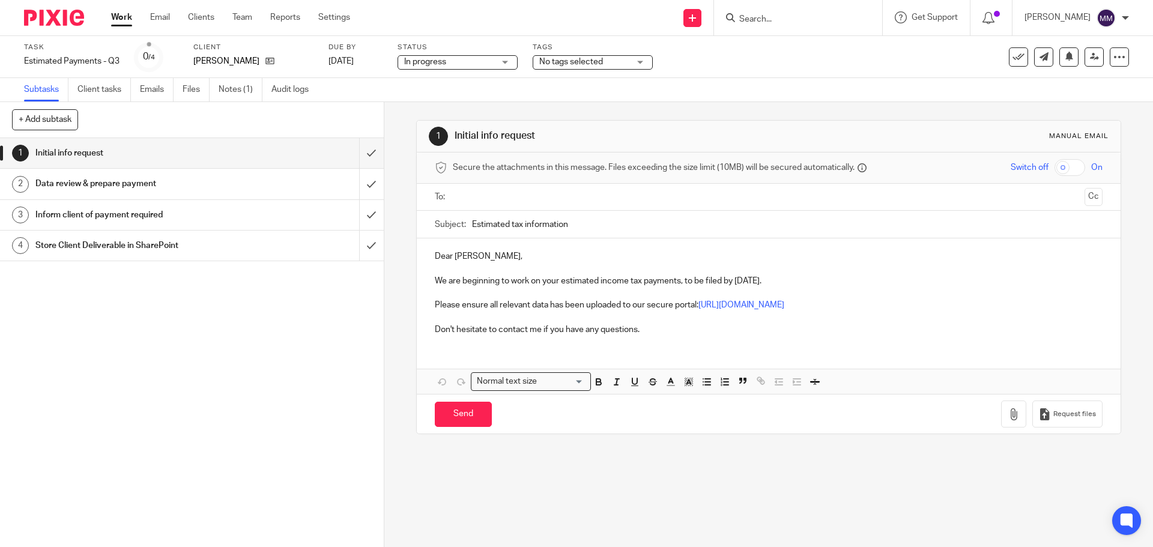
click at [624, 67] on span "No tags selected" at bounding box center [584, 62] width 90 height 13
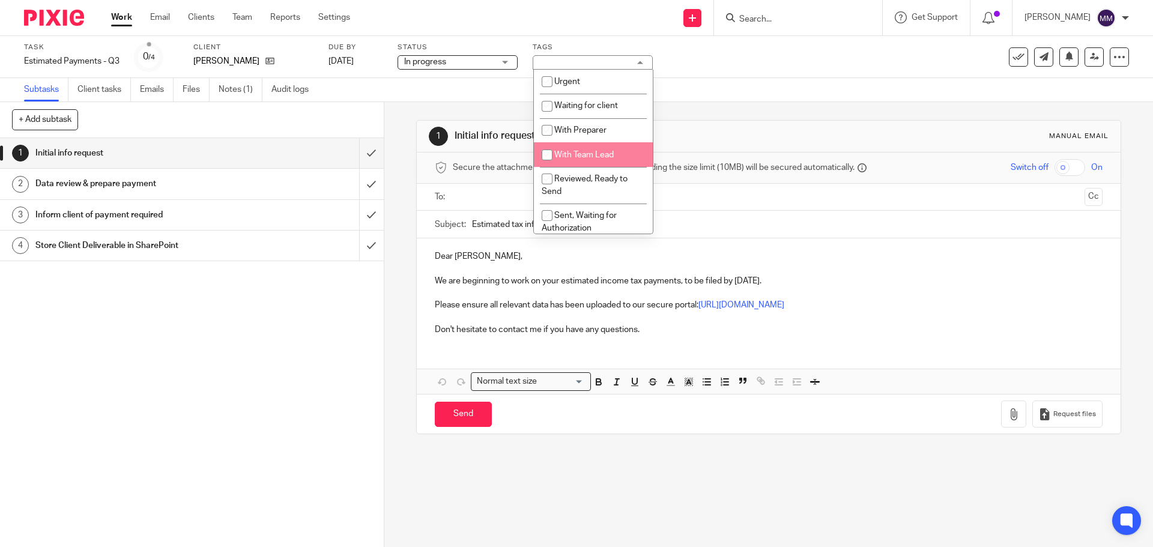
click at [606, 154] on span "With Team Lead" at bounding box center [583, 155] width 59 height 8
checkbox input "true"
click at [913, 40] on div "Task Estimated Payments - Q3 Save Estimated Payments - Q3 0 /4 Client [PERSON_N…" at bounding box center [576, 57] width 1153 height 42
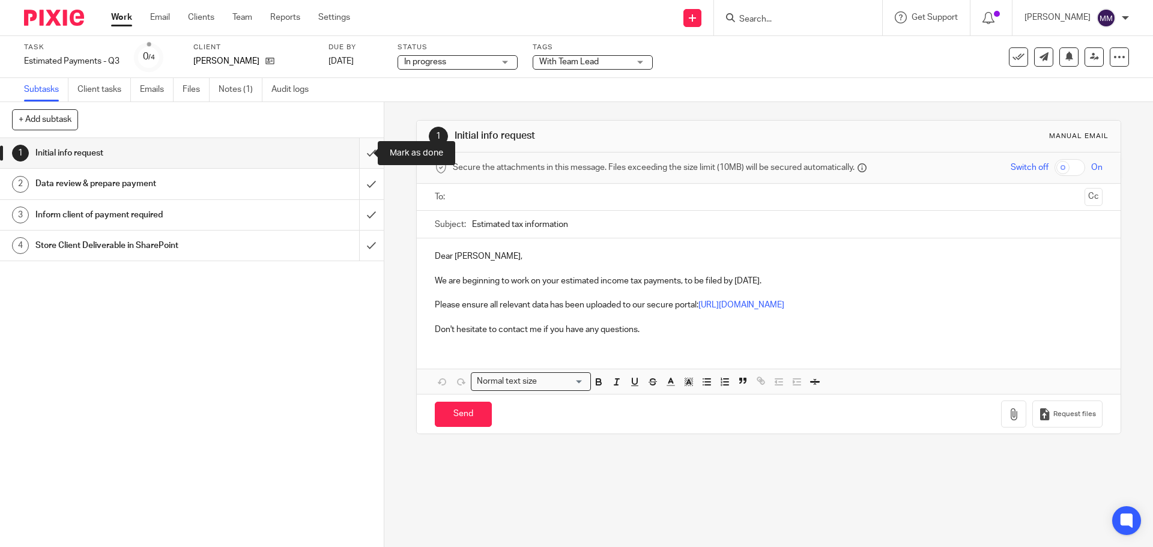
click at [356, 153] on input "submit" at bounding box center [192, 153] width 384 height 30
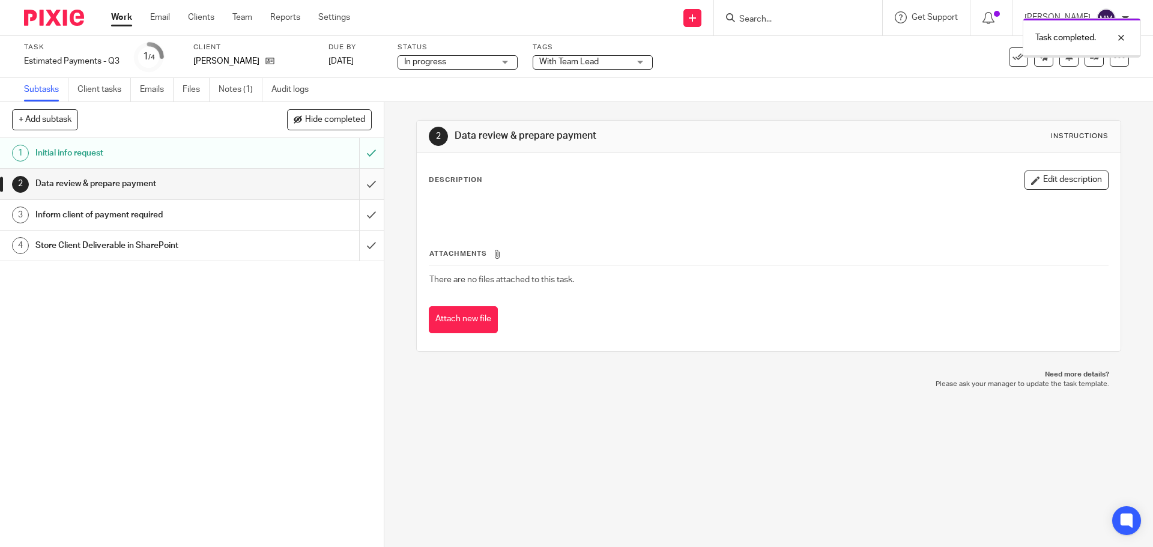
click at [358, 180] on input "submit" at bounding box center [192, 184] width 384 height 30
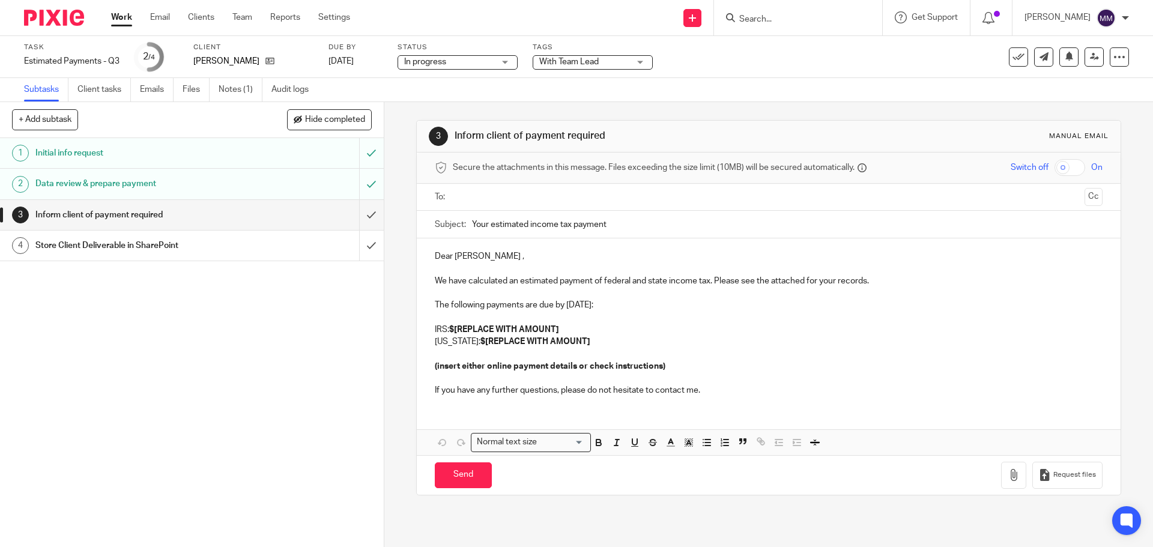
click at [401, 270] on div "3 Inform client of payment required Manual email Secure the attachments in this…" at bounding box center [768, 324] width 769 height 445
click at [1090, 56] on icon at bounding box center [1094, 56] width 9 height 9
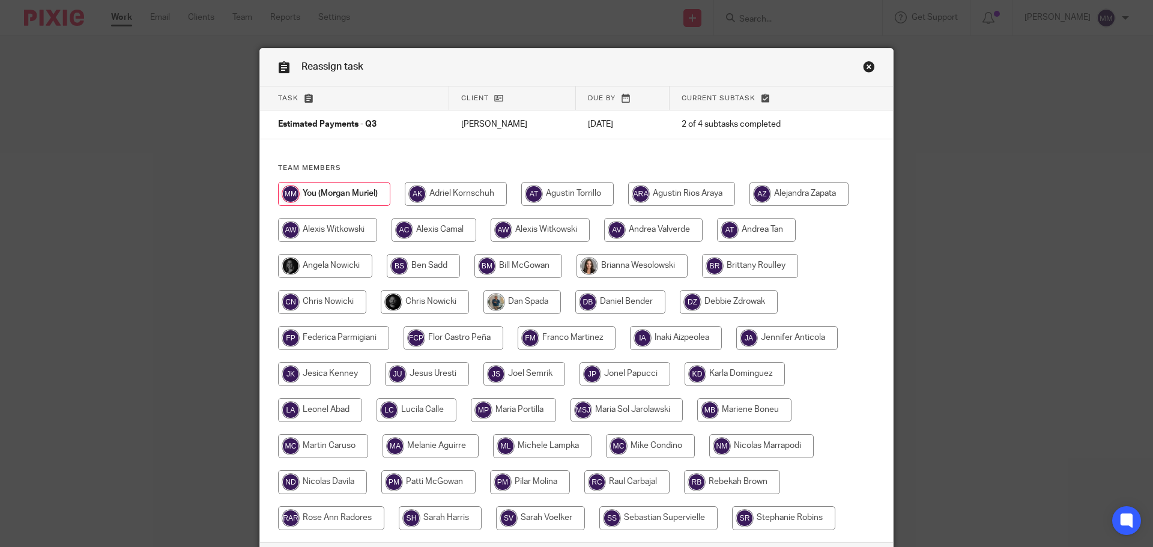
click at [430, 302] on input "radio" at bounding box center [425, 302] width 88 height 24
radio input "true"
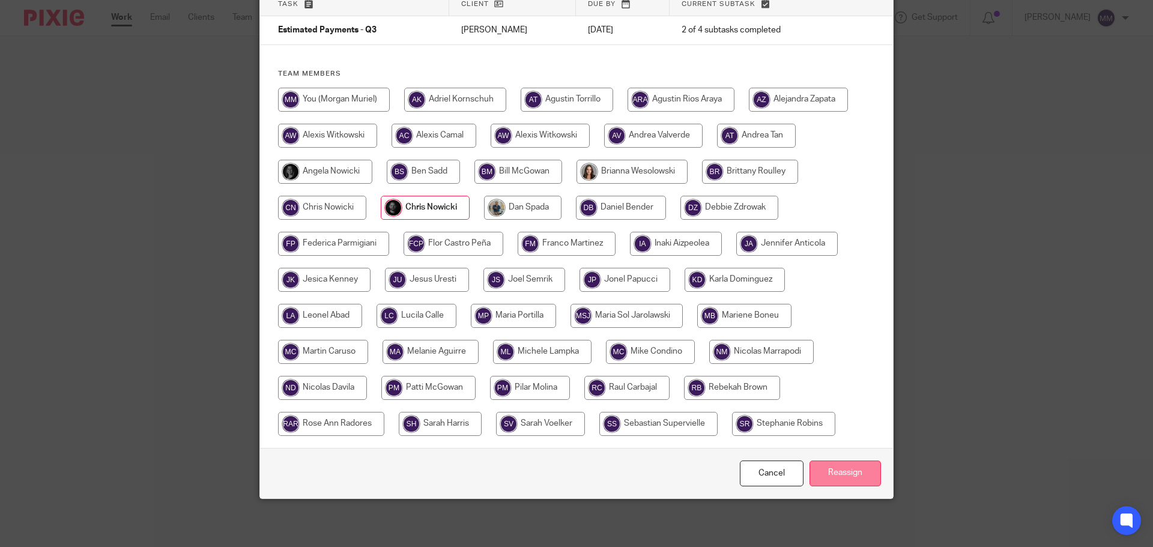
click at [840, 468] on input "Reassign" at bounding box center [845, 474] width 71 height 26
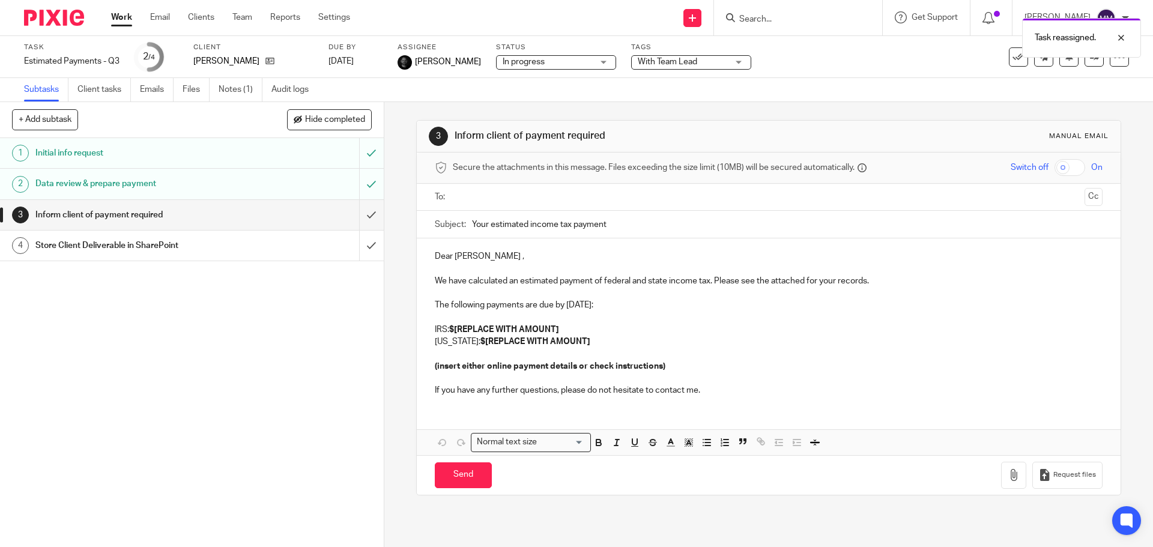
click at [120, 19] on link "Work" at bounding box center [121, 17] width 21 height 12
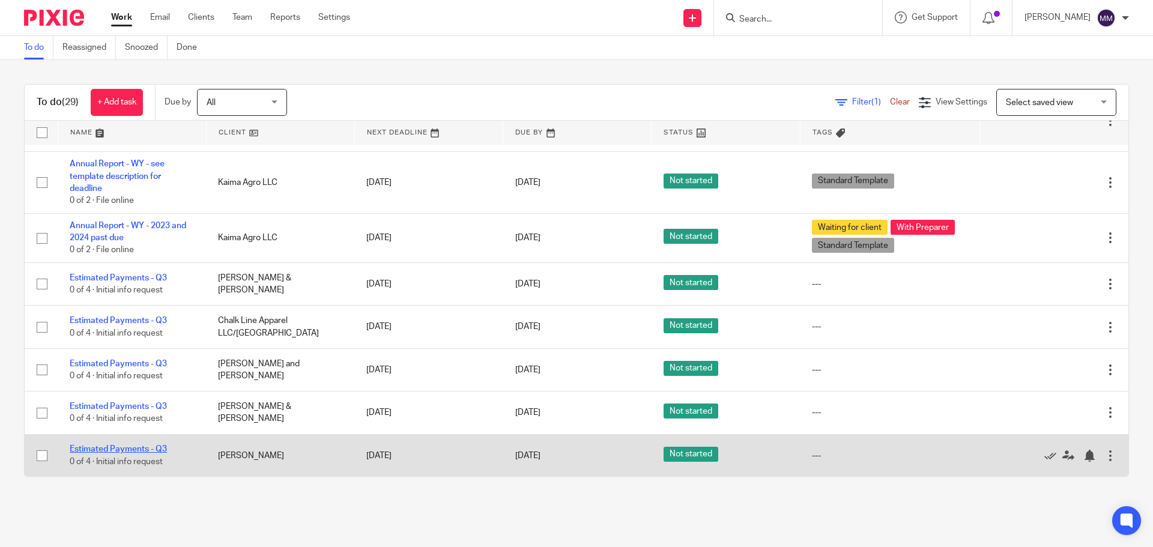
scroll to position [300, 0]
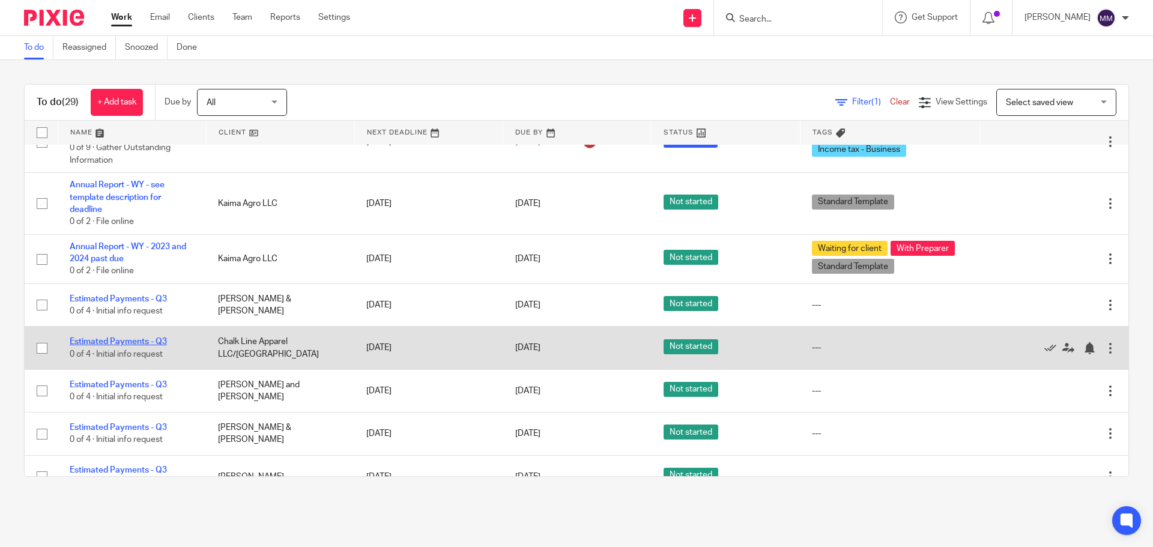
click at [141, 342] on link "Estimated Payments - Q3" at bounding box center [118, 342] width 97 height 8
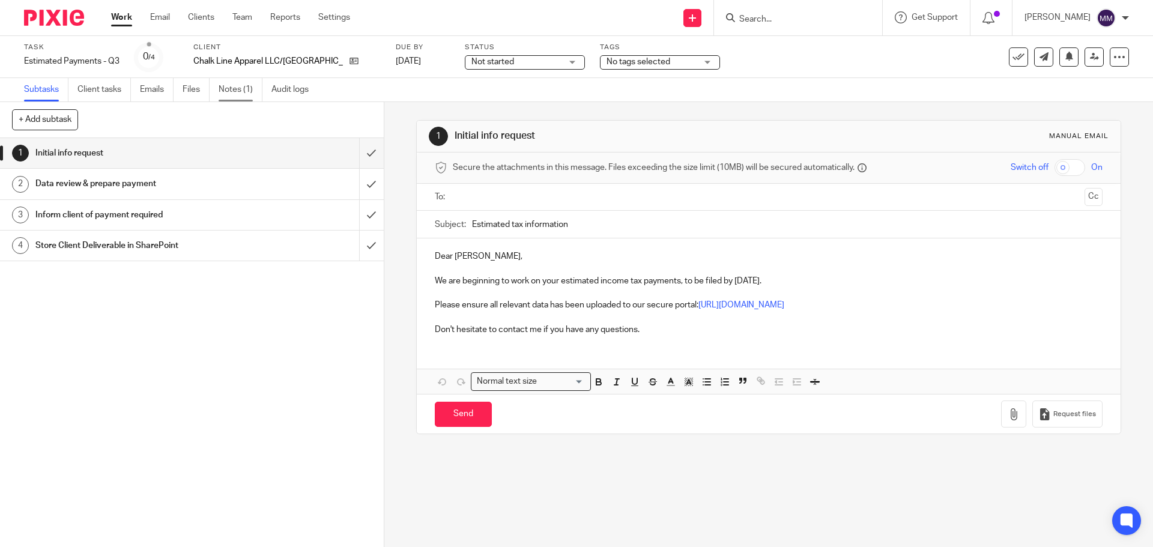
click at [241, 96] on link "Notes (1)" at bounding box center [241, 89] width 44 height 23
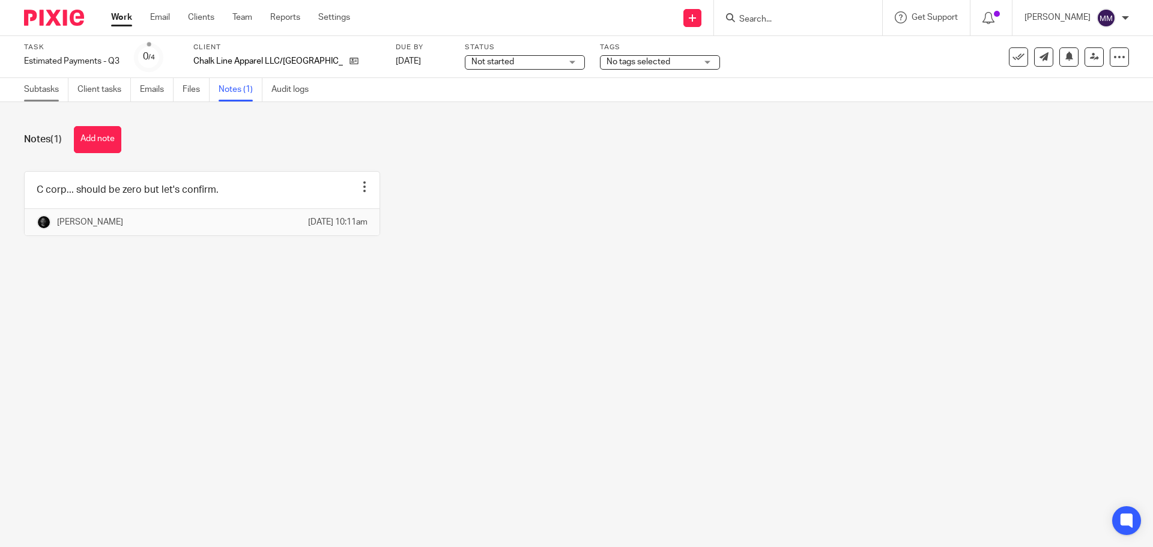
click at [41, 92] on link "Subtasks" at bounding box center [46, 89] width 44 height 23
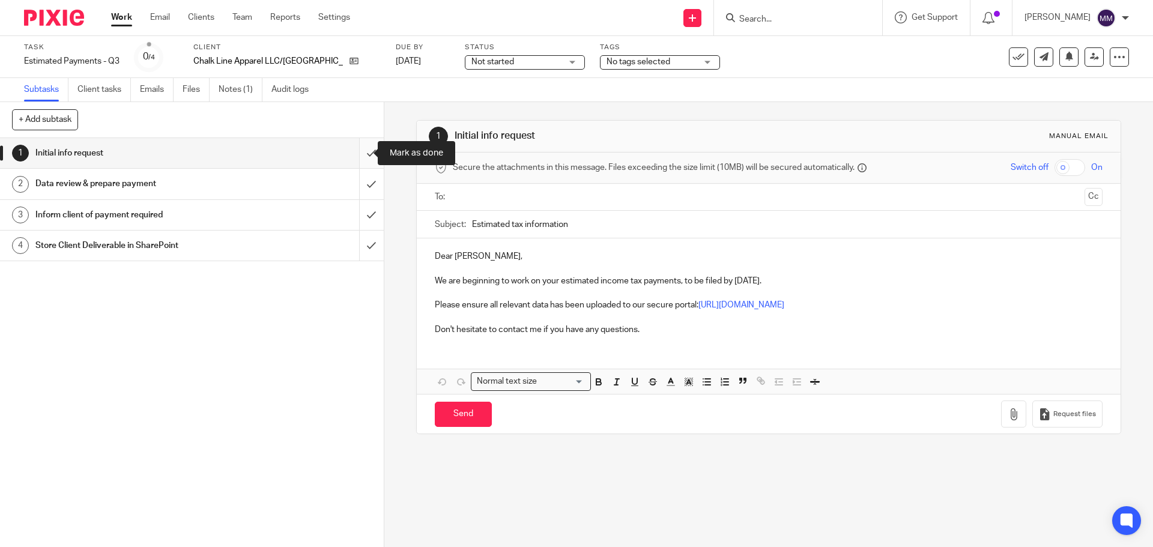
click at [363, 154] on input "submit" at bounding box center [192, 153] width 384 height 30
click at [358, 179] on input "submit" at bounding box center [192, 184] width 384 height 30
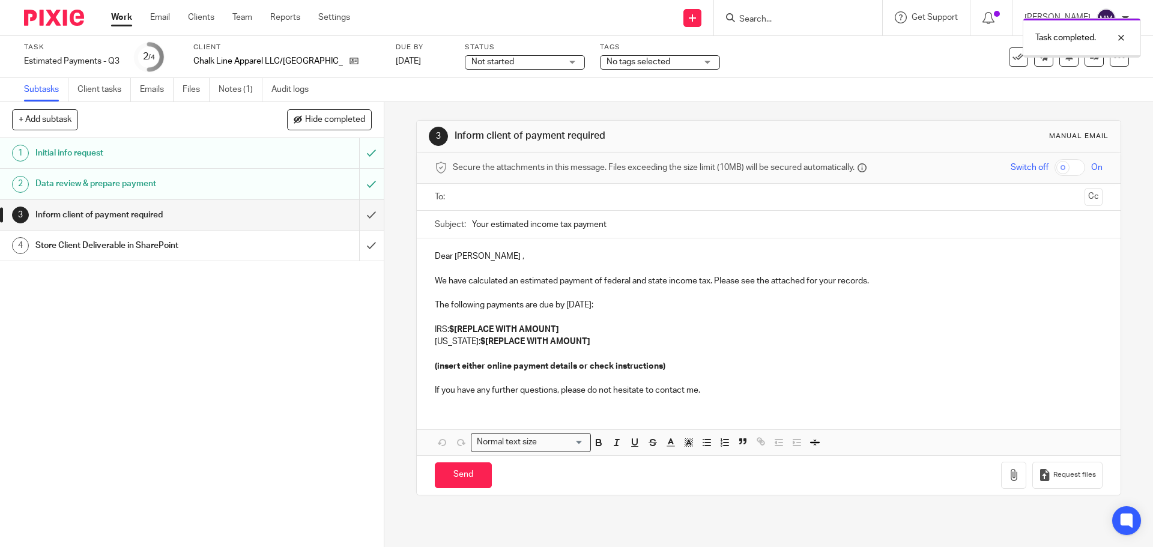
click at [500, 62] on span "Not started" at bounding box center [516, 62] width 90 height 13
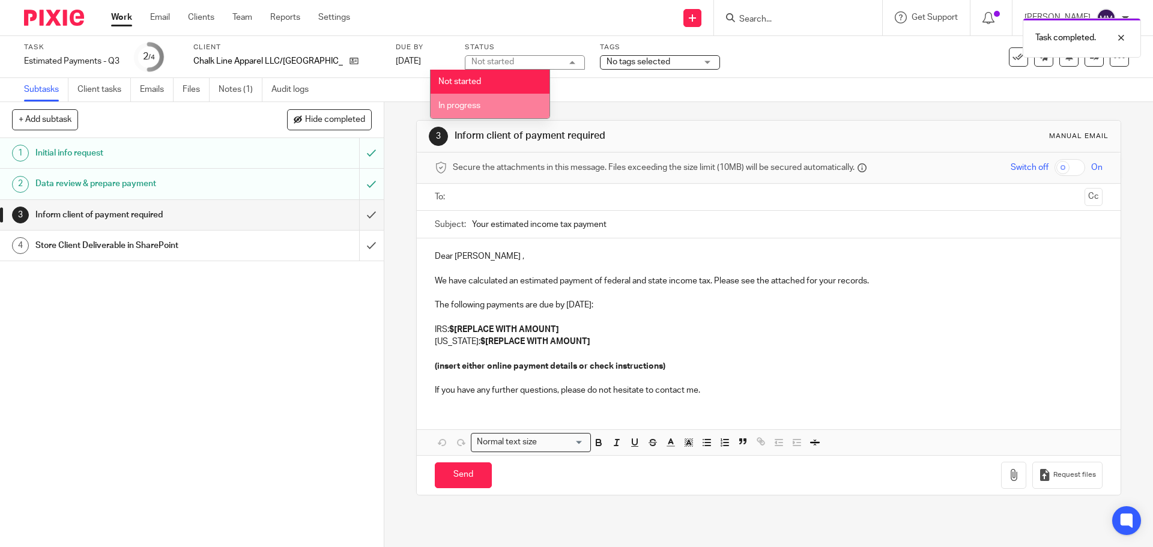
click at [507, 102] on li "In progress" at bounding box center [490, 106] width 119 height 25
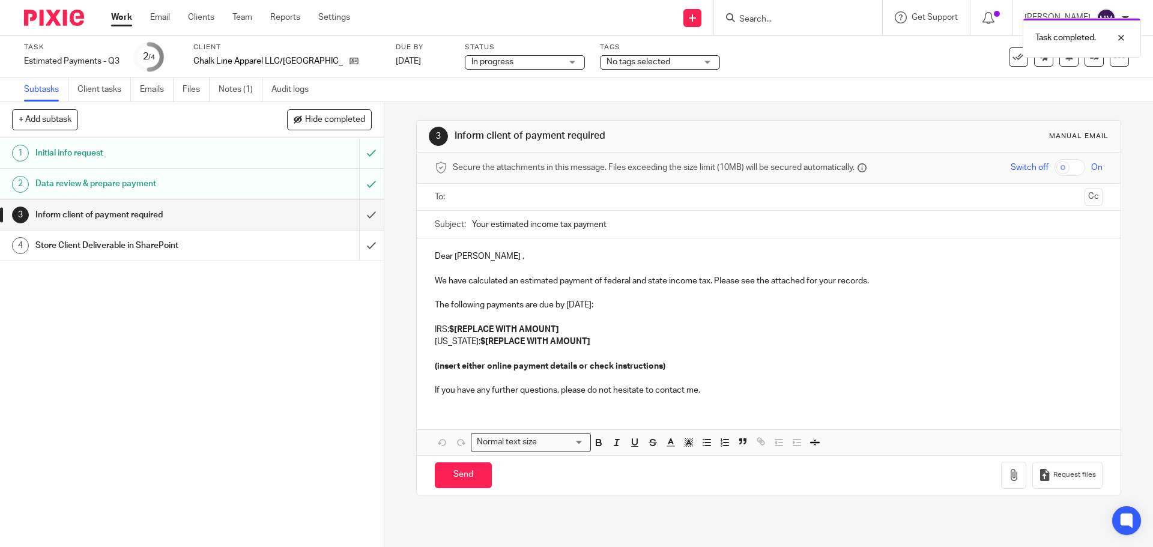
click at [682, 97] on div "Subtasks Client tasks Emails Files Notes (1) Audit logs" at bounding box center [576, 90] width 1153 height 24
click at [652, 68] on div "No tags selected" at bounding box center [660, 62] width 120 height 14
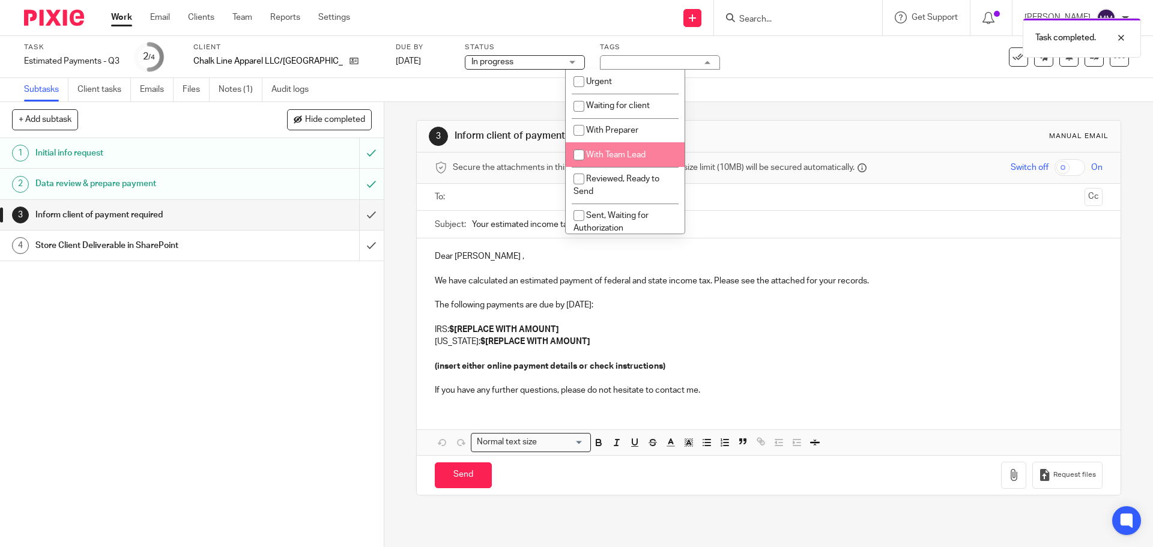
click at [646, 153] on span "With Team Lead" at bounding box center [615, 155] width 59 height 8
checkbox input "true"
click at [876, 43] on div "Task completed." at bounding box center [859, 35] width 565 height 46
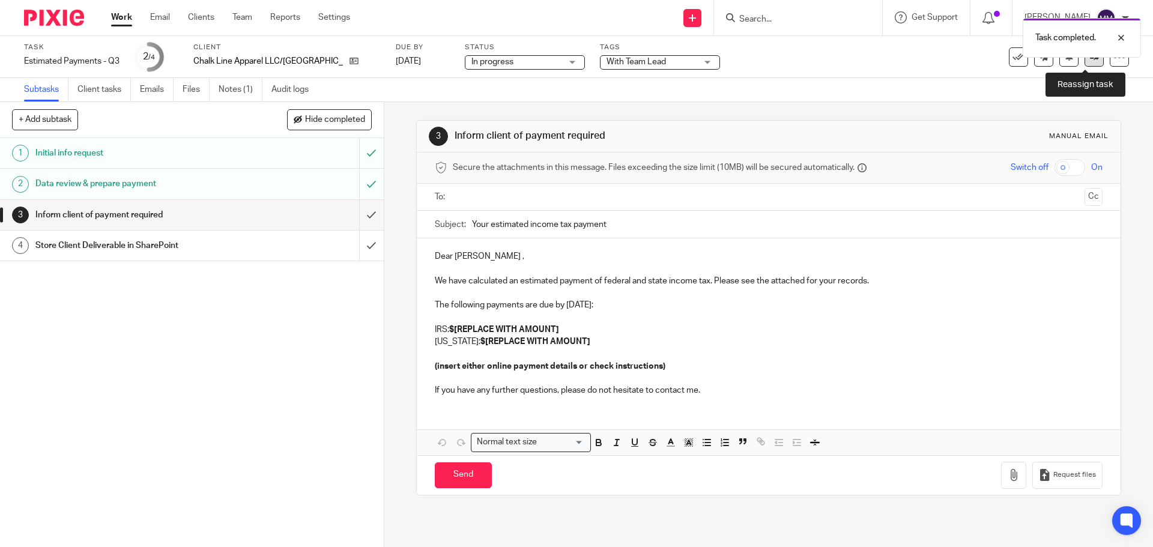
click at [1093, 61] on link at bounding box center [1094, 56] width 19 height 19
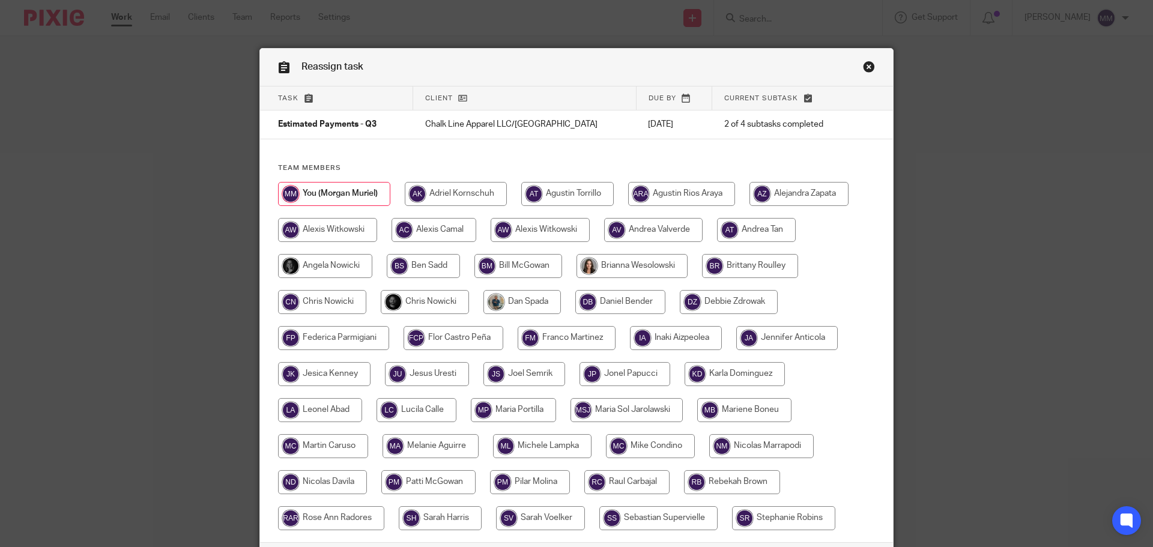
click at [454, 303] on input "radio" at bounding box center [425, 302] width 88 height 24
radio input "true"
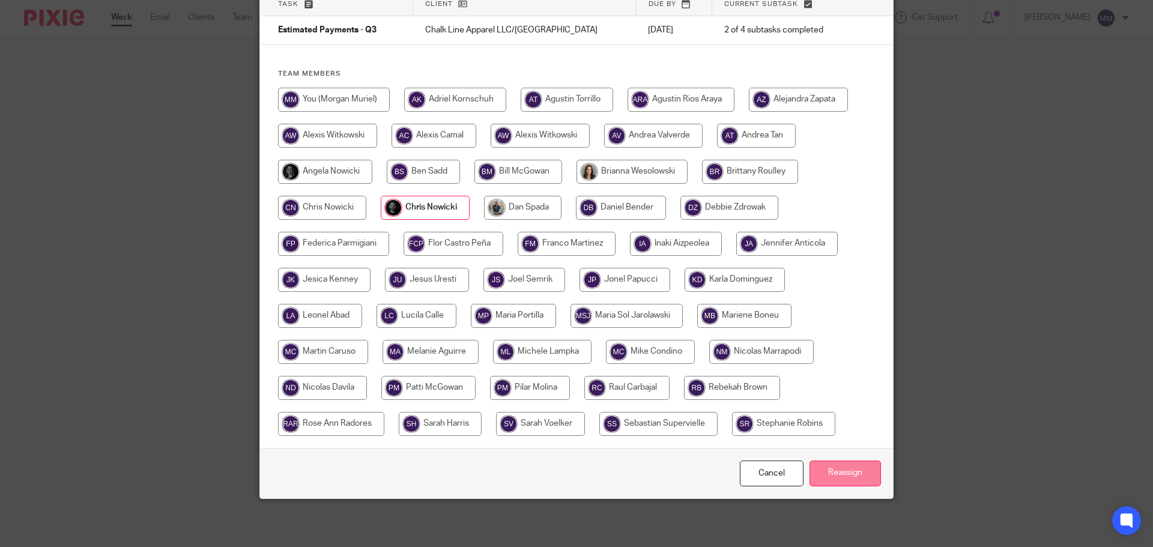
click at [847, 464] on input "Reassign" at bounding box center [845, 474] width 71 height 26
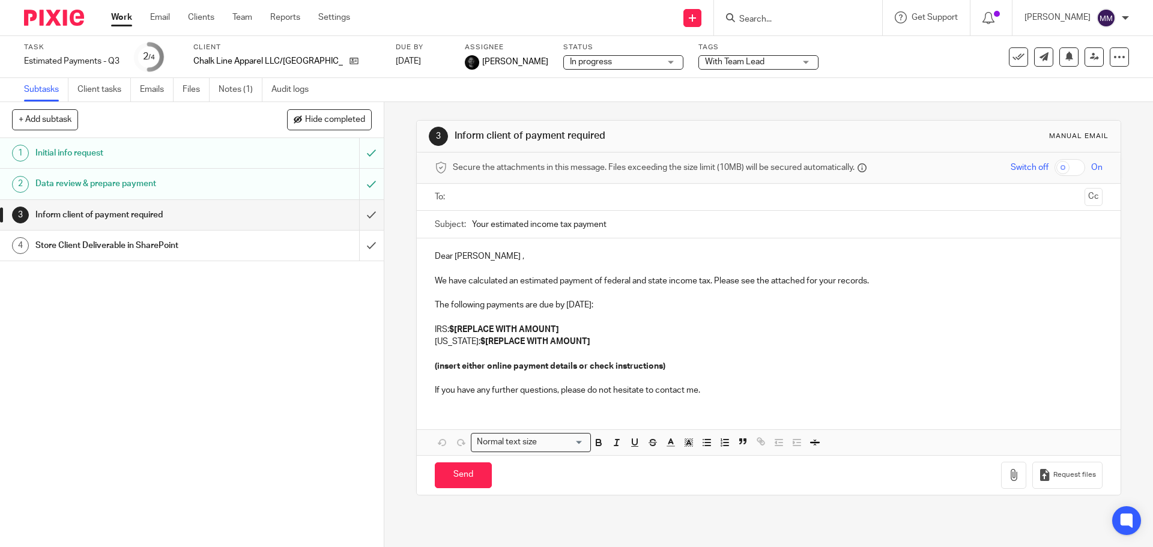
click at [132, 20] on link "Work" at bounding box center [121, 17] width 21 height 12
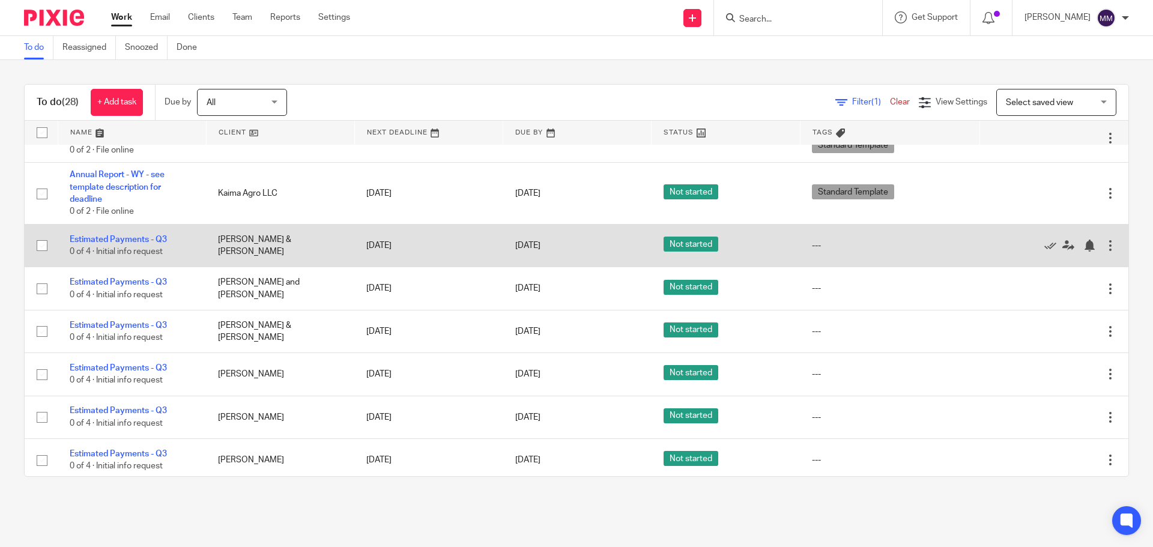
scroll to position [360, 0]
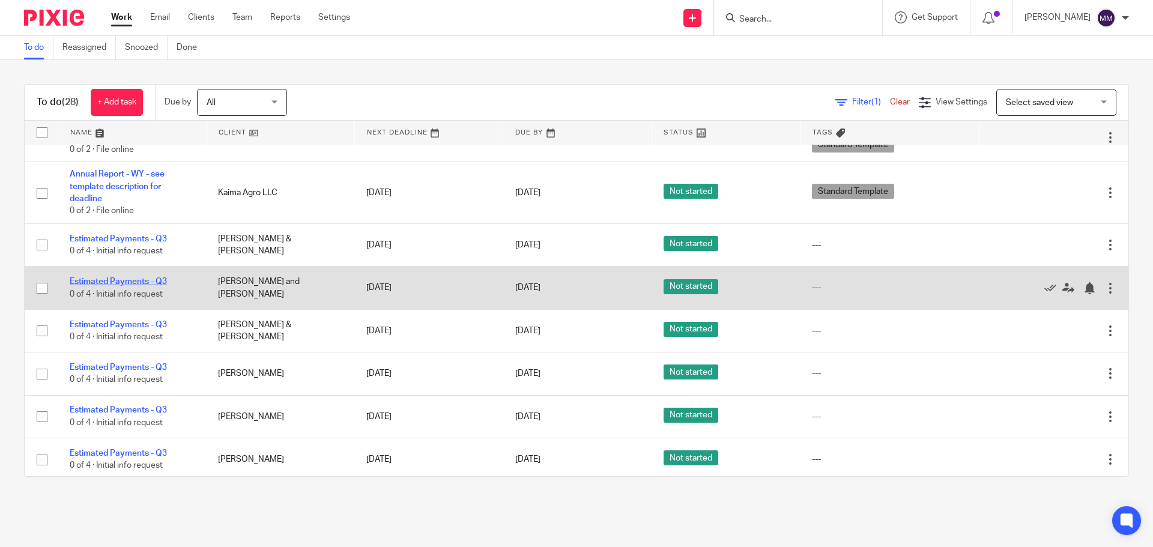
click at [152, 284] on link "Estimated Payments - Q3" at bounding box center [118, 281] width 97 height 8
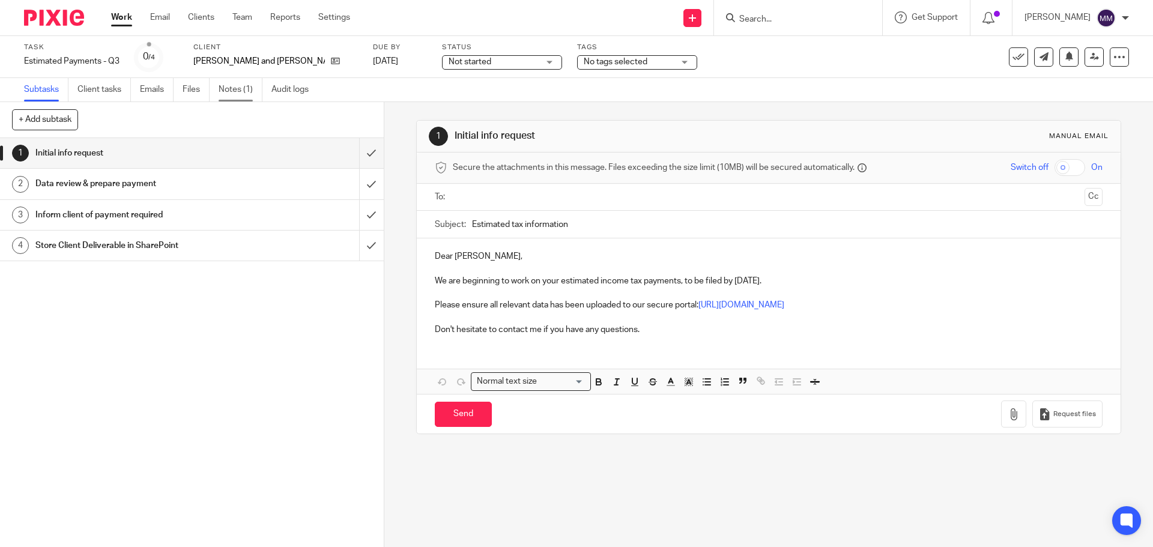
click at [235, 85] on link "Notes (1)" at bounding box center [241, 89] width 44 height 23
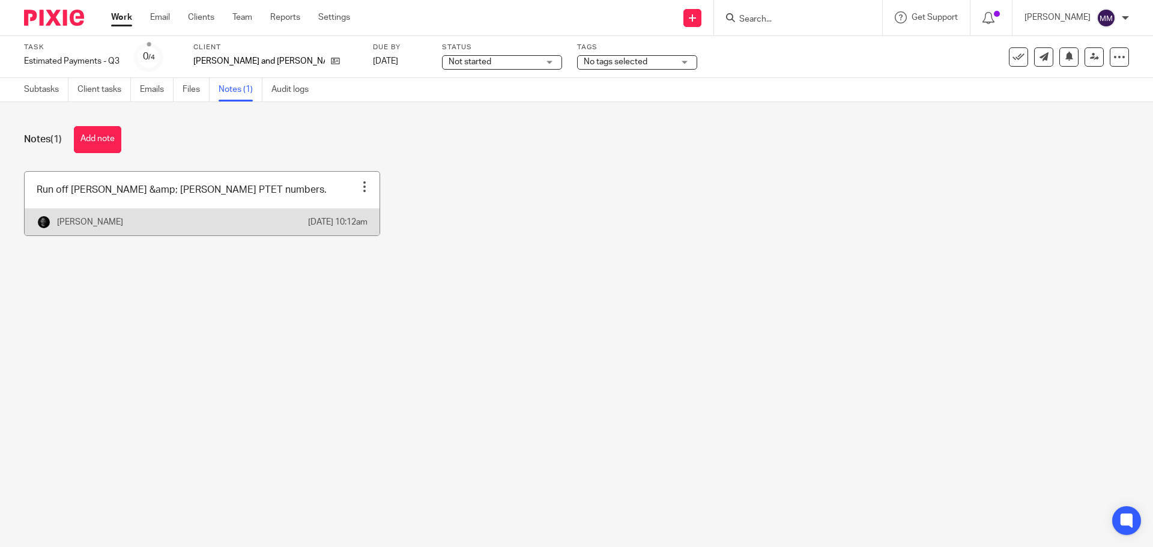
click at [114, 205] on link at bounding box center [202, 204] width 355 height 64
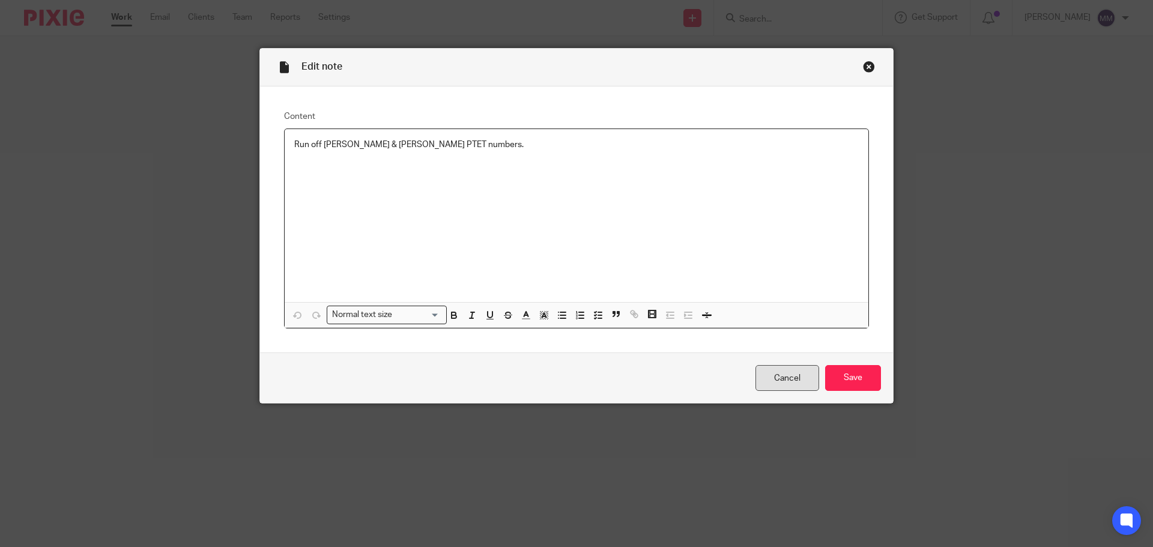
click at [795, 386] on link "Cancel" at bounding box center [788, 378] width 64 height 26
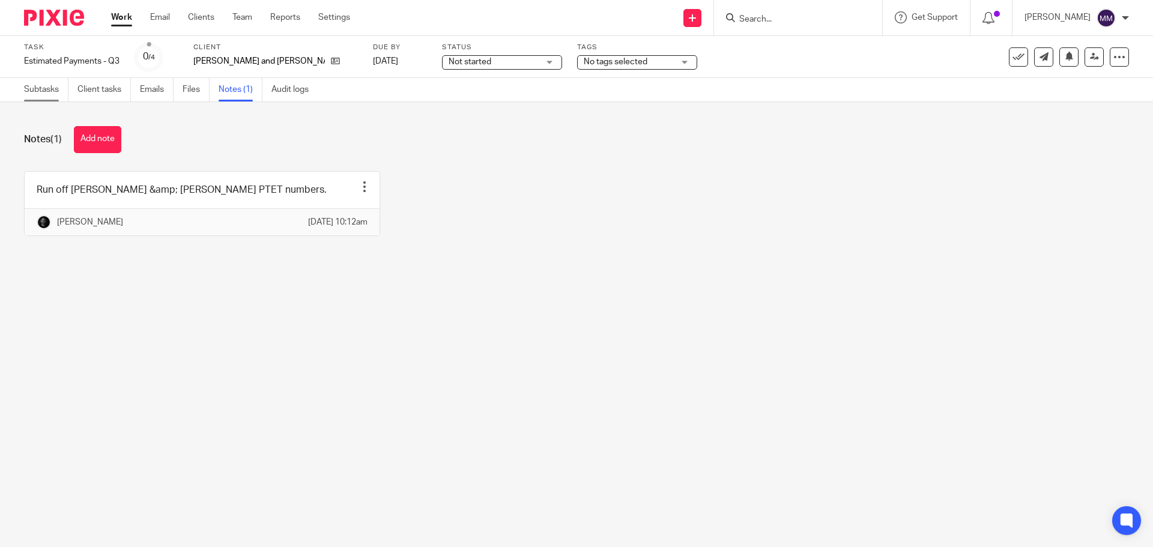
click at [53, 90] on link "Subtasks" at bounding box center [46, 89] width 44 height 23
click at [442, 69] on div "Not started Not started" at bounding box center [502, 62] width 120 height 14
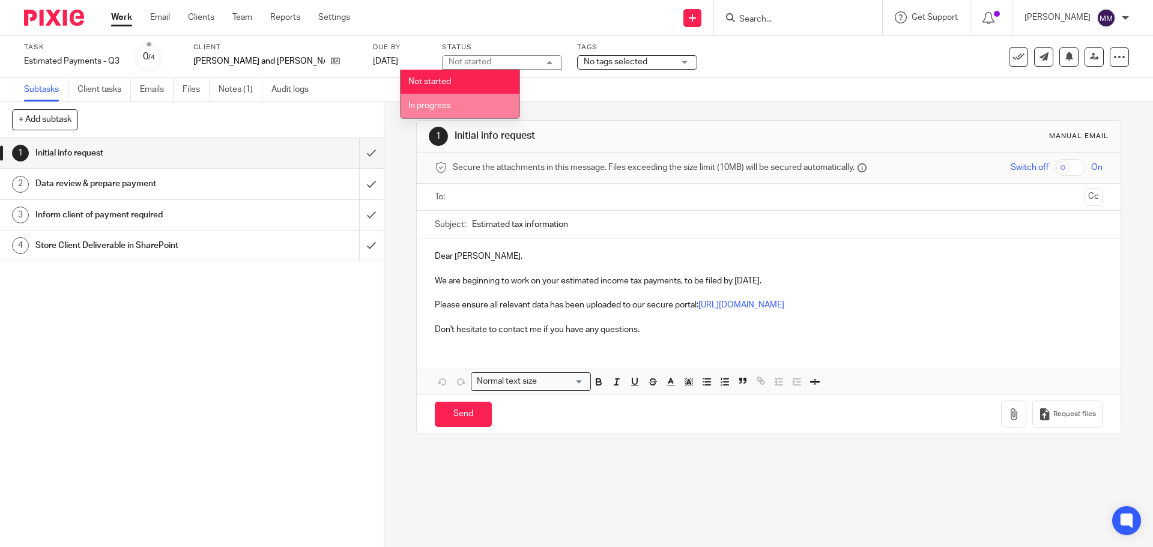
click at [440, 106] on span "In progress" at bounding box center [429, 106] width 42 height 8
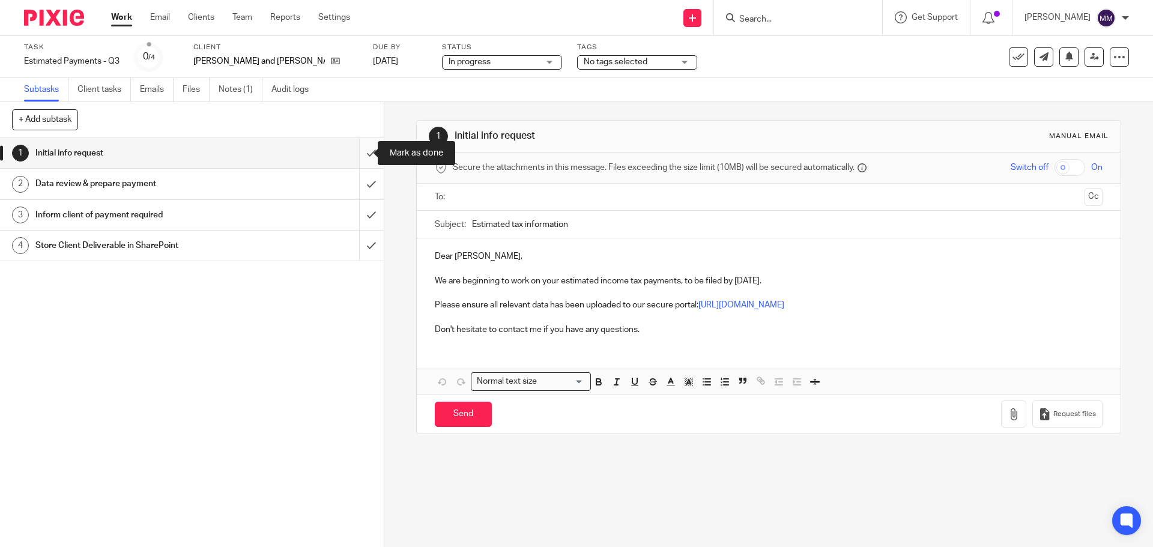
click at [359, 157] on input "submit" at bounding box center [192, 153] width 384 height 30
click at [361, 176] on input "submit" at bounding box center [192, 184] width 384 height 30
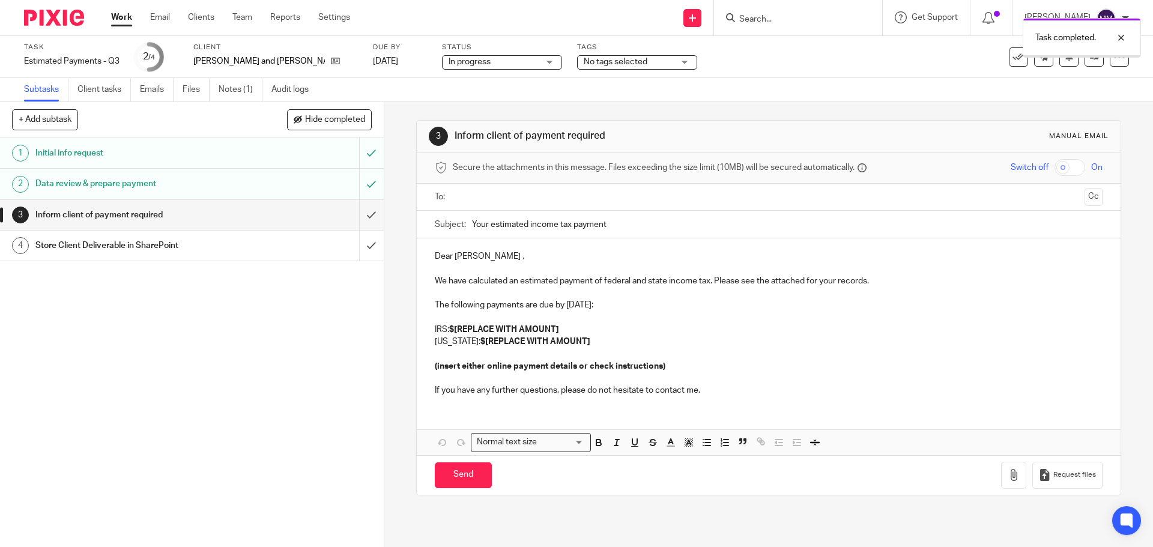
click at [632, 64] on div "No tags selected" at bounding box center [637, 62] width 120 height 14
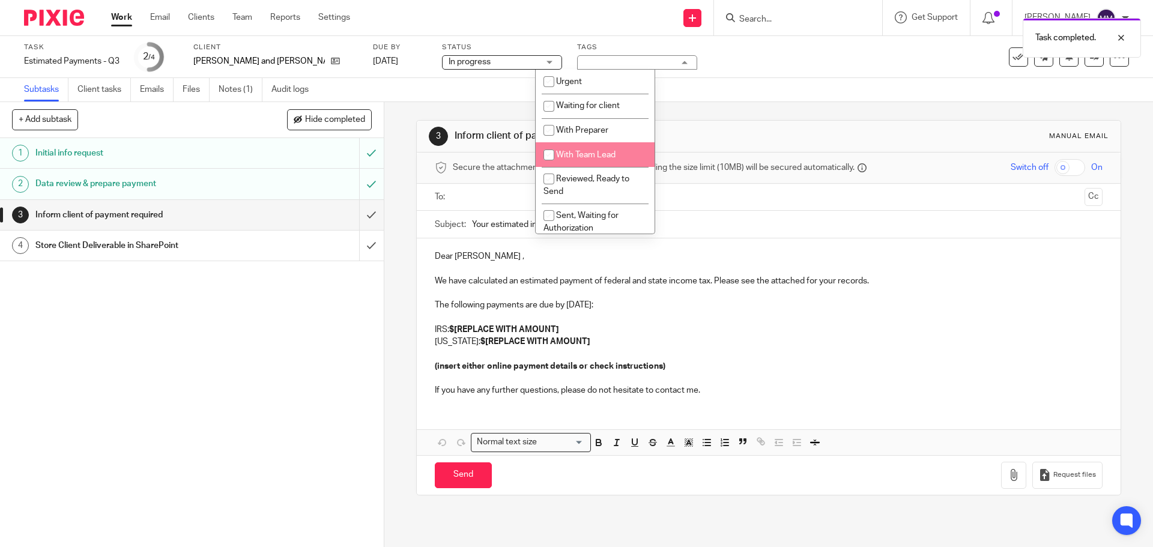
click at [608, 156] on span "With Team Lead" at bounding box center [585, 155] width 59 height 8
checkbox input "true"
click at [750, 87] on div "Subtasks Client tasks Emails Files Notes (1) Audit logs" at bounding box center [576, 90] width 1153 height 24
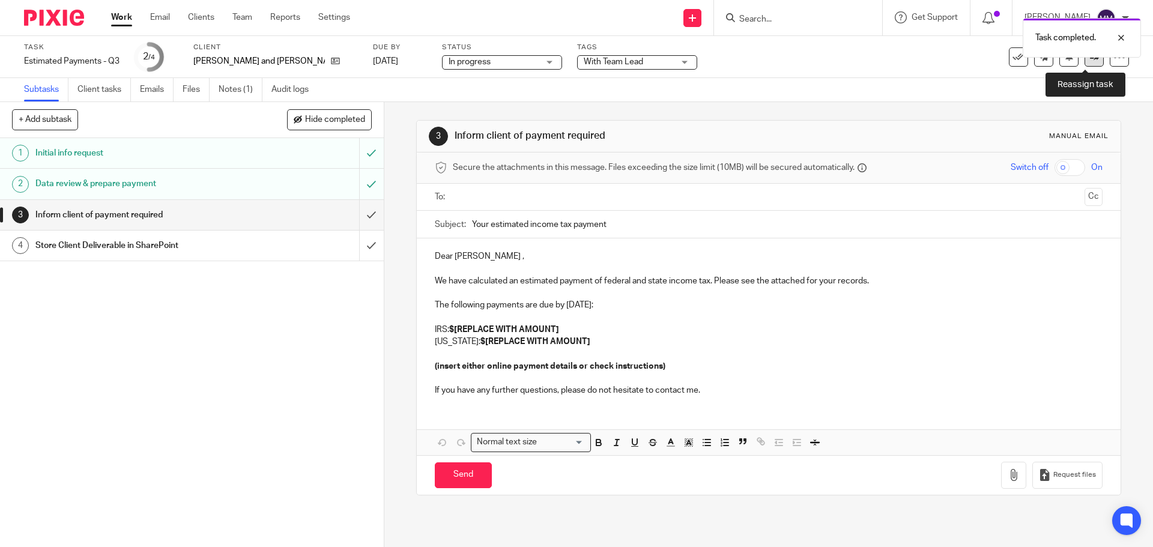
click at [1086, 62] on link at bounding box center [1094, 56] width 19 height 19
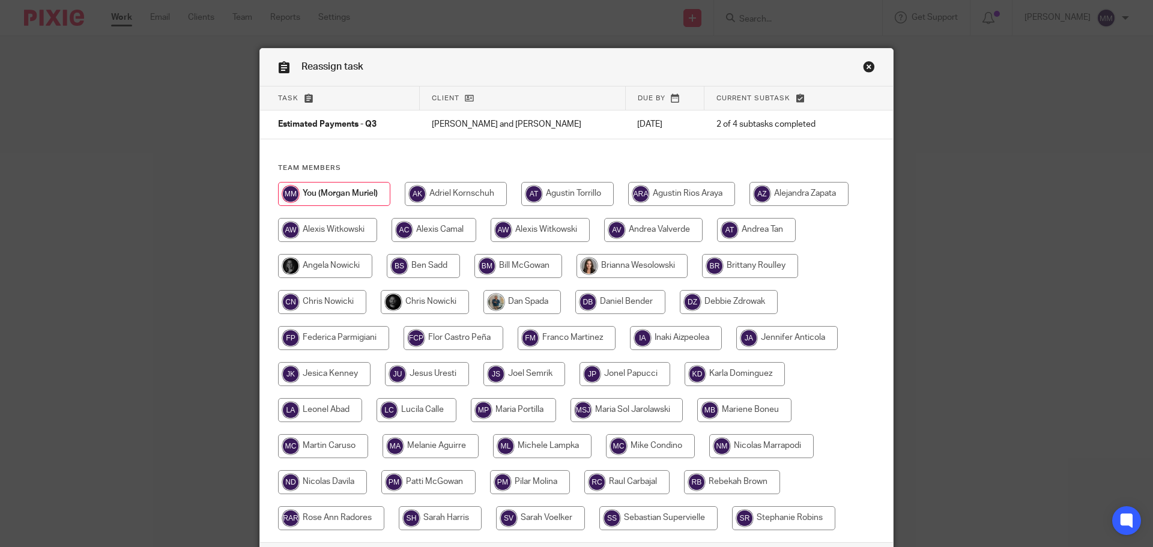
click at [419, 299] on input "radio" at bounding box center [425, 302] width 88 height 24
radio input "true"
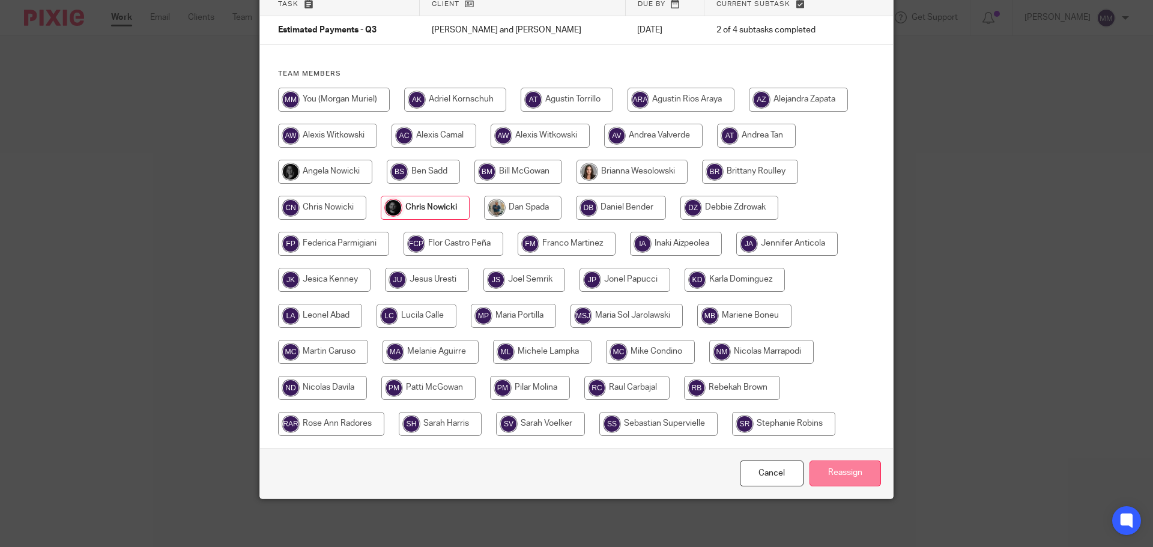
click at [833, 468] on input "Reassign" at bounding box center [845, 474] width 71 height 26
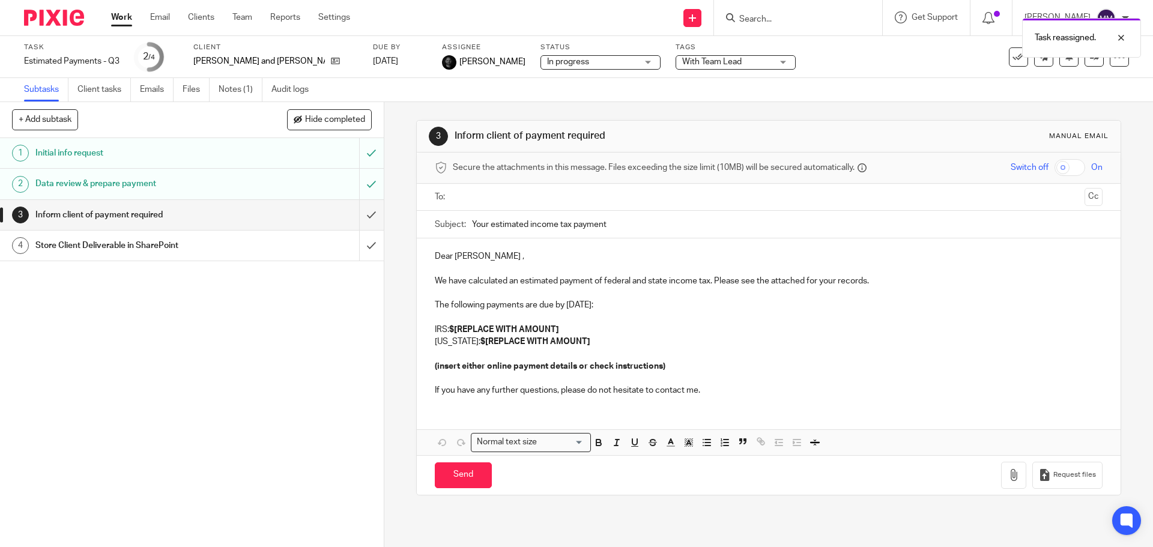
click at [120, 23] on link "Work" at bounding box center [121, 17] width 21 height 12
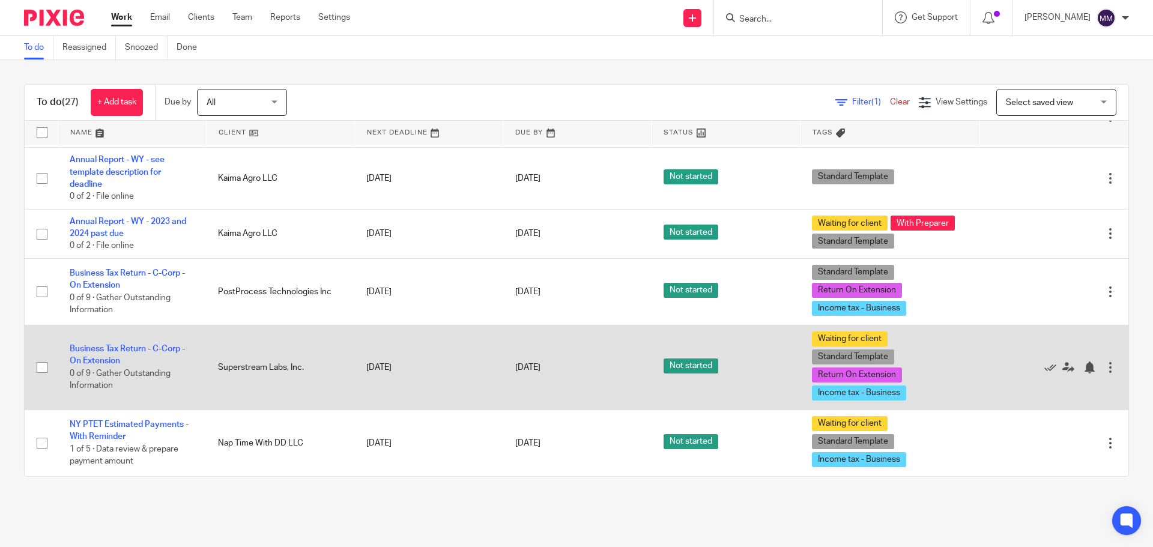
scroll to position [347, 0]
